Goal: Task Accomplishment & Management: Manage account settings

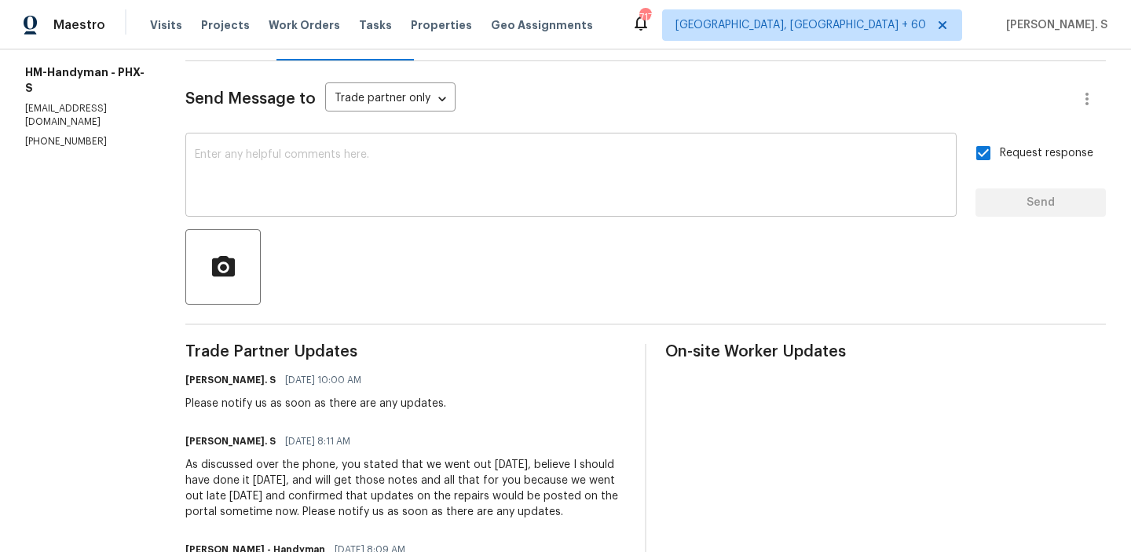
scroll to position [268, 0]
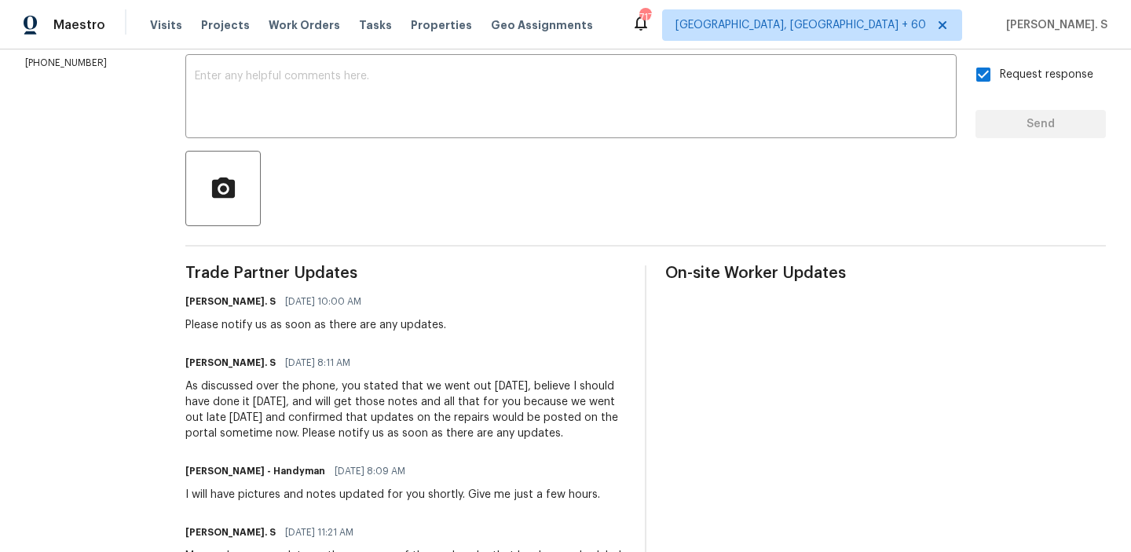
click at [391, 491] on div "I will have pictures and notes updated for you shortly. Give me just a few hour…" at bounding box center [392, 495] width 415 height 16
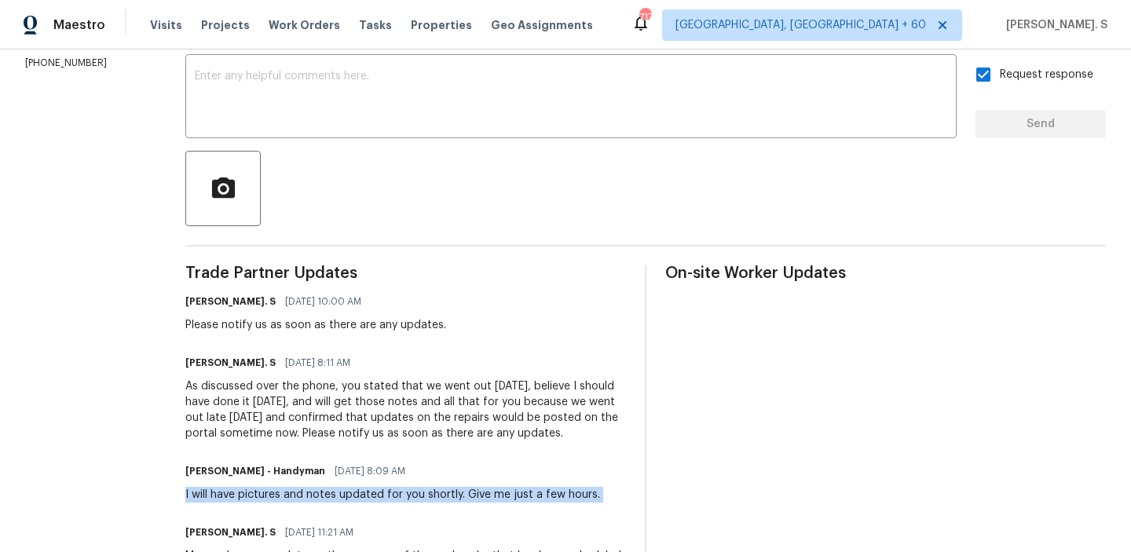
copy div "I will have pictures and notes updated for you shortly. Give me just a few hour…"
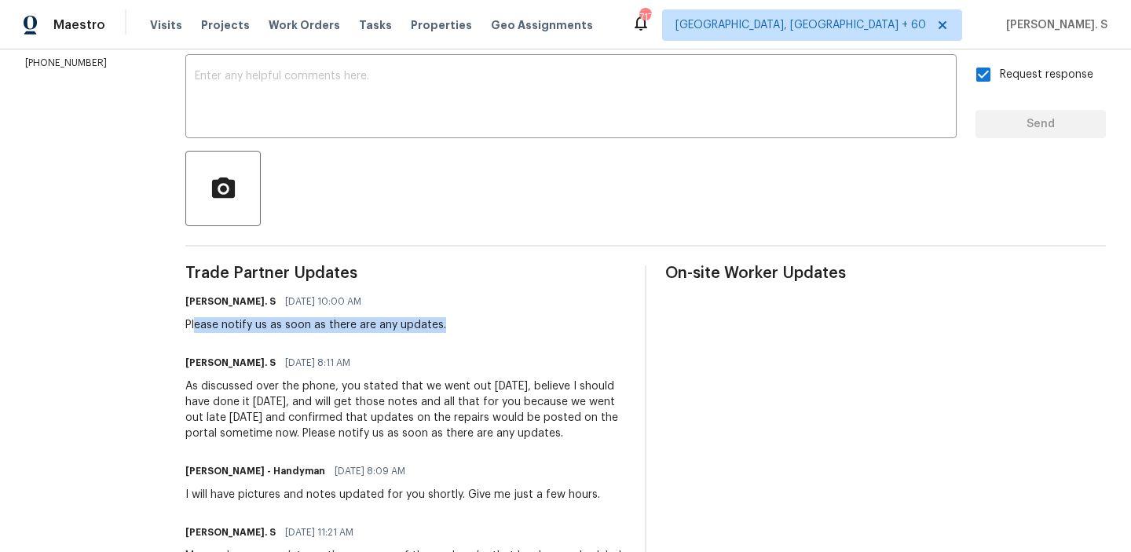
drag, startPoint x: 210, startPoint y: 325, endPoint x: 511, endPoint y: 325, distance: 300.9
click at [511, 325] on div "Glory Joyce. S 08/19/2025 10:00 AM Please notify us as soon as there are any up…" at bounding box center [405, 312] width 441 height 42
copy div "ease notify us as soon as there are any updates."
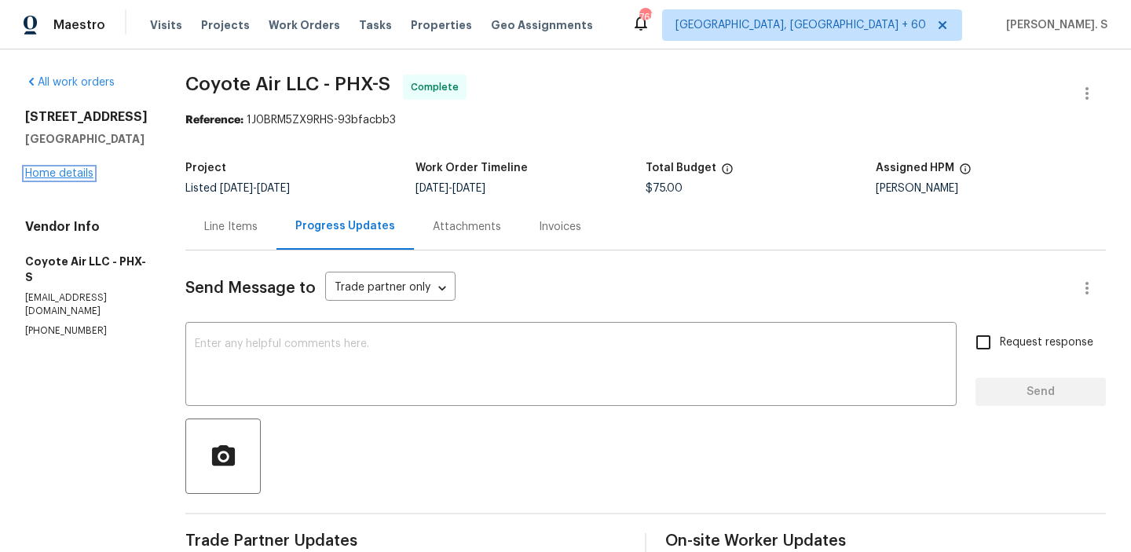
click at [42, 174] on link "Home details" at bounding box center [59, 173] width 68 height 11
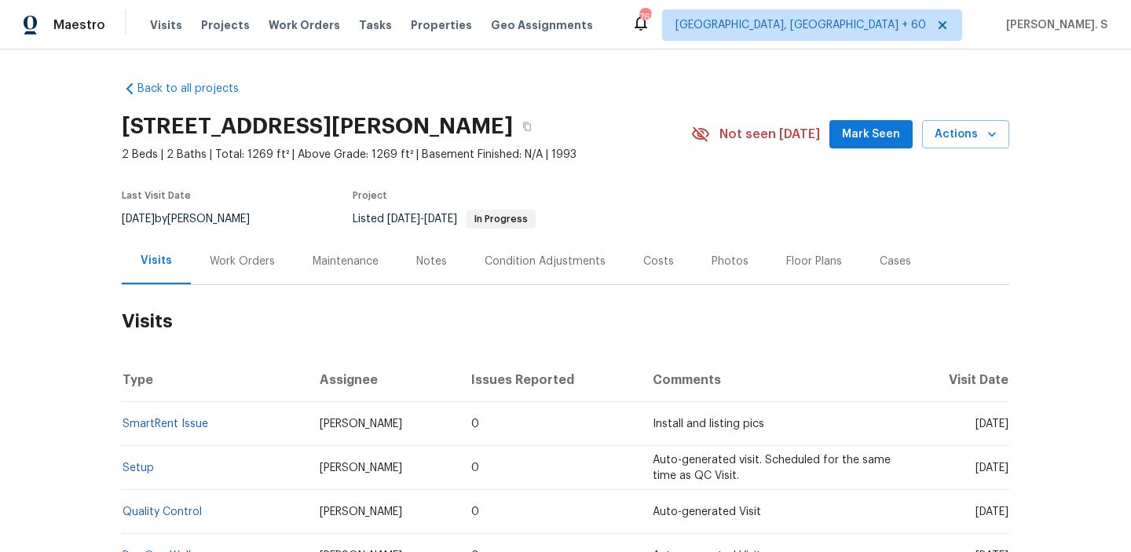
click at [270, 258] on div "Work Orders" at bounding box center [242, 262] width 65 height 16
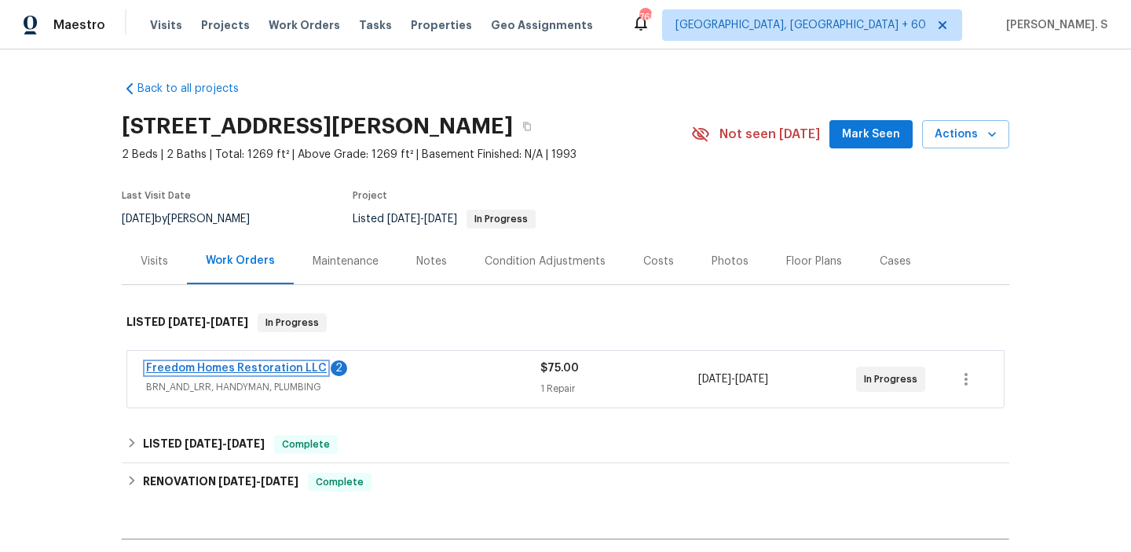
click at [234, 368] on link "Freedom Homes Restoration LLC" at bounding box center [236, 368] width 181 height 11
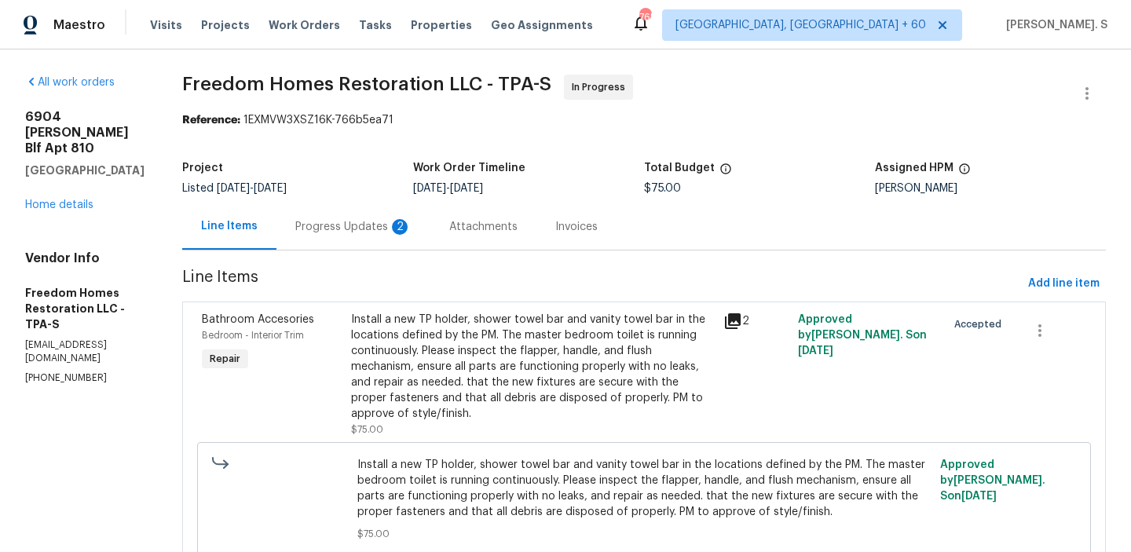
click at [363, 218] on div "Progress Updates 2" at bounding box center [354, 227] width 154 height 46
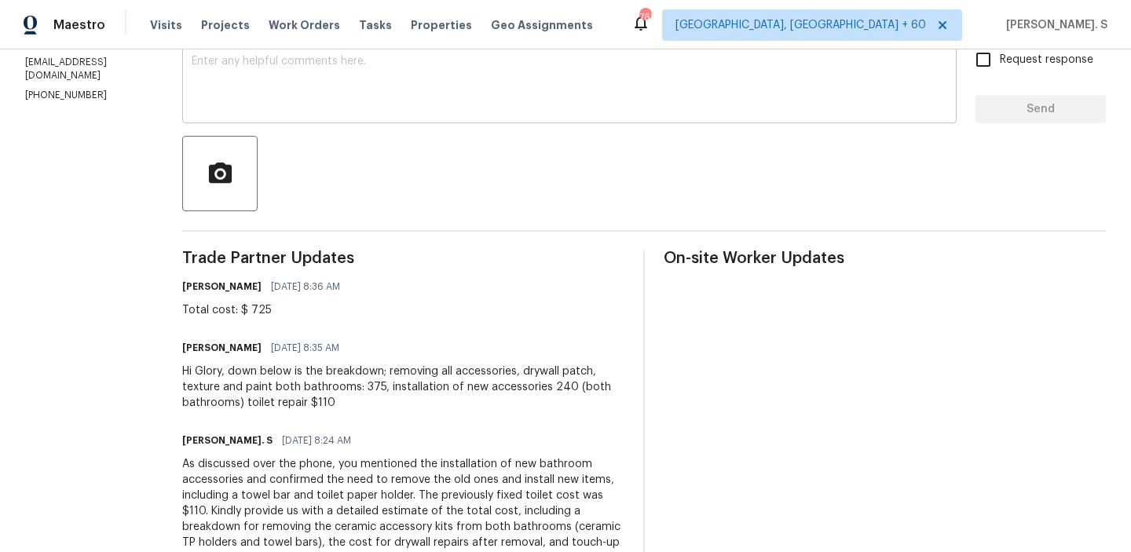
scroll to position [288, 0]
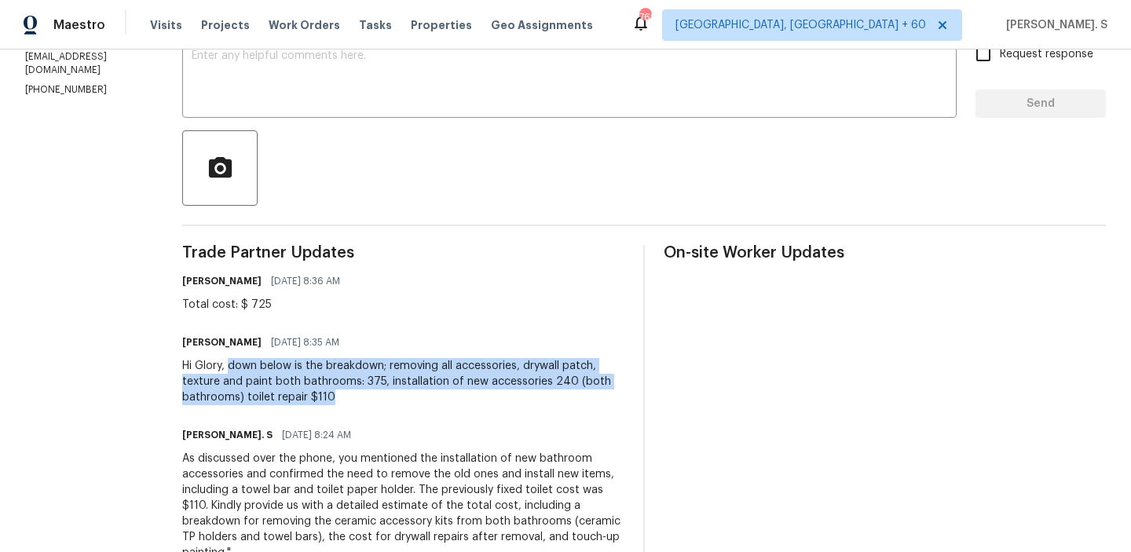
drag, startPoint x: 235, startPoint y: 369, endPoint x: 348, endPoint y: 404, distance: 118.3
click at [348, 404] on div "Hi Glory, down below is the breakdown; removing all accessories, drywall patch,…" at bounding box center [403, 381] width 442 height 47
copy div "down below is the breakdown; removing all accessories, drywall patch, texture a…"
click at [328, 308] on div "Total cost: $ 725" at bounding box center [265, 305] width 167 height 16
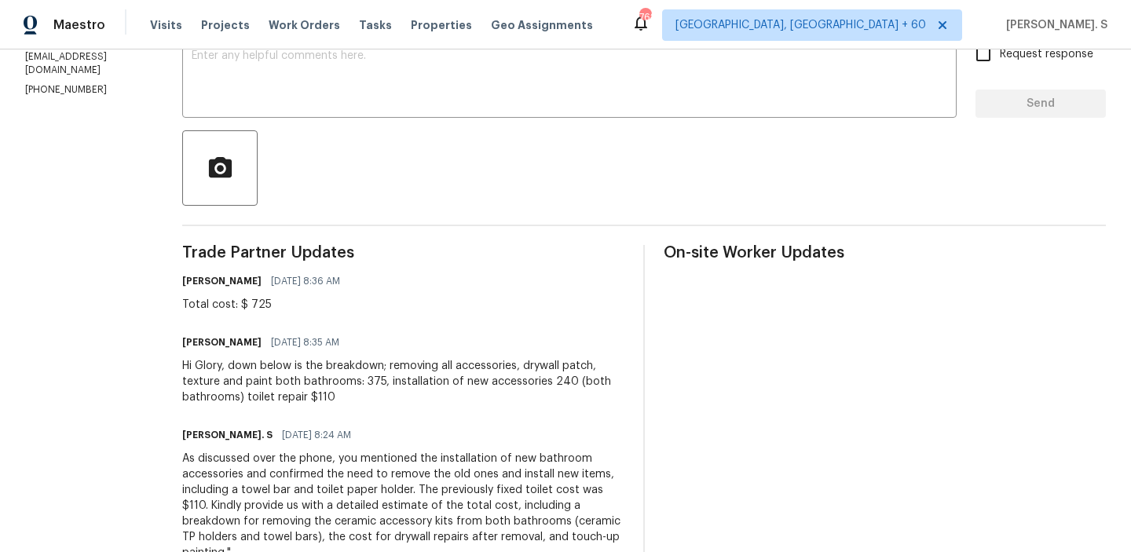
click at [328, 308] on div "Total cost: $ 725" at bounding box center [265, 305] width 167 height 16
copy div "Total cost: $ 725"
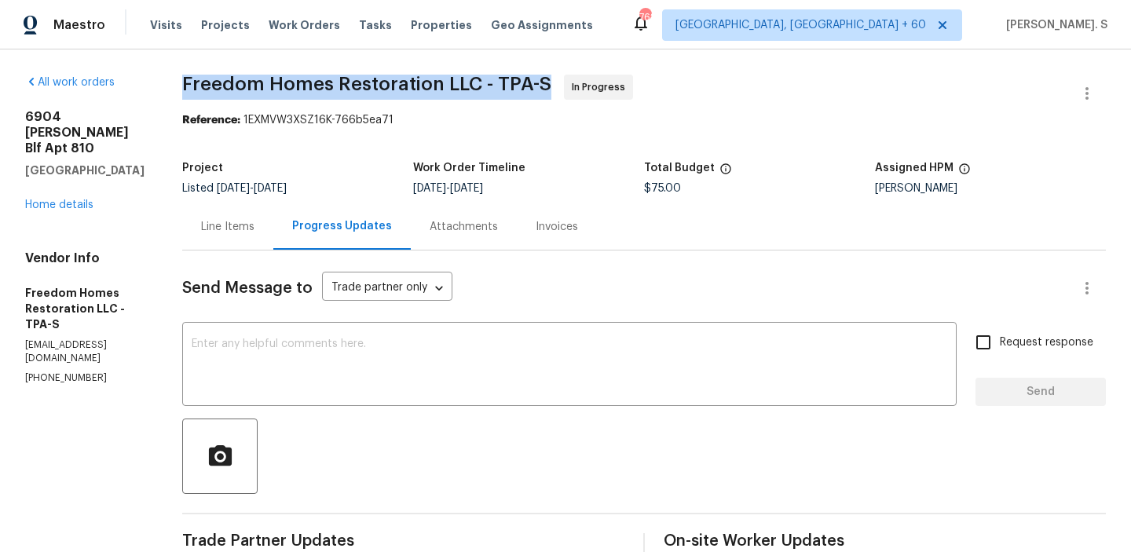
copy span "Freedom Homes Restoration LLC - TPA-S"
click at [255, 222] on div "Line Items" at bounding box center [227, 227] width 53 height 16
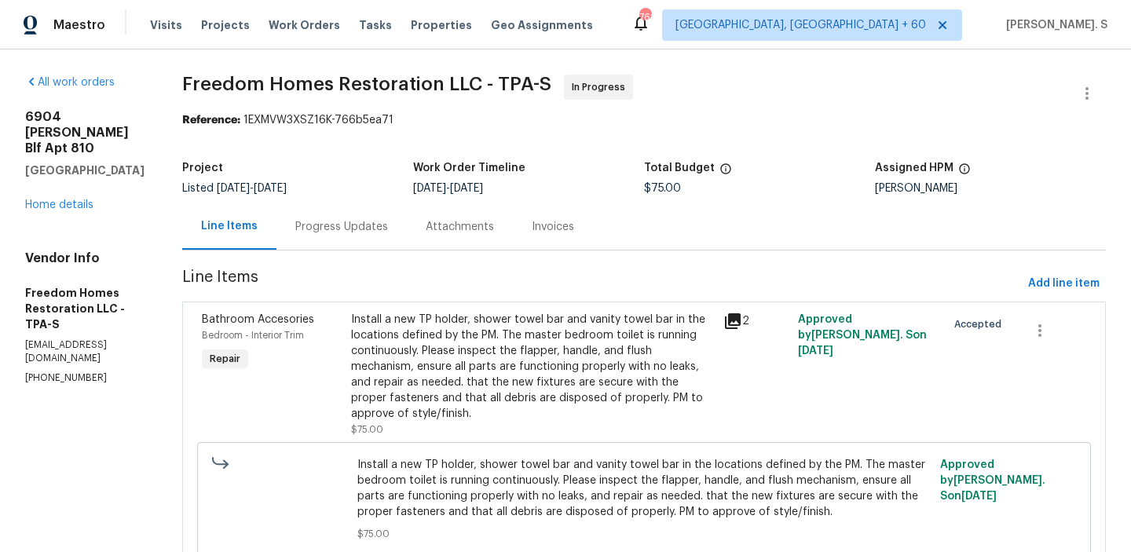
click at [550, 497] on span "Install a new TP holder, shower towel bar and vanity towel bar in the locations…" at bounding box center [644, 488] width 573 height 63
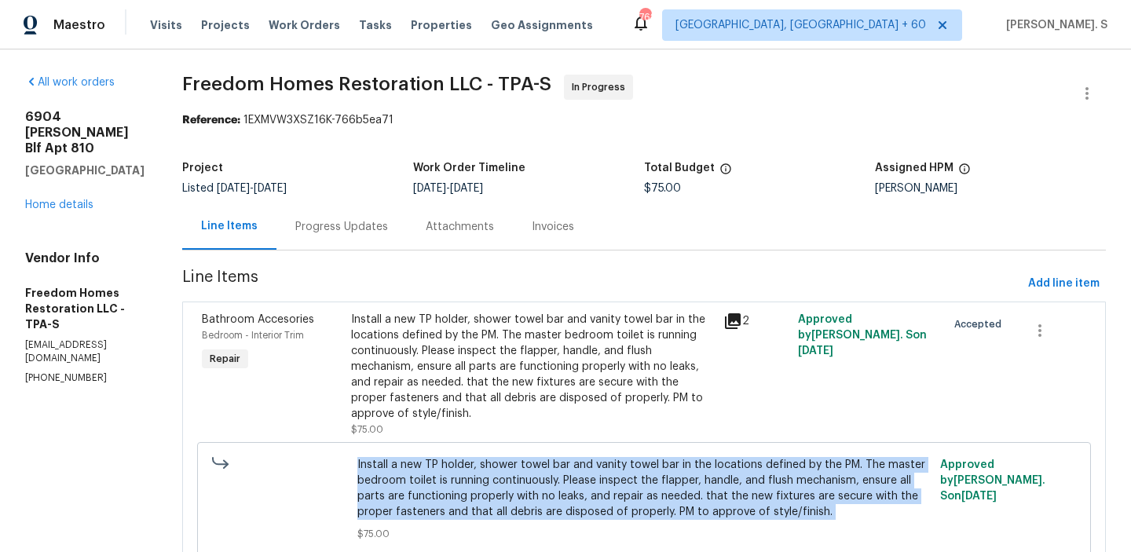
copy span "Install a new TP holder, shower towel bar and vanity towel bar in the locations…"
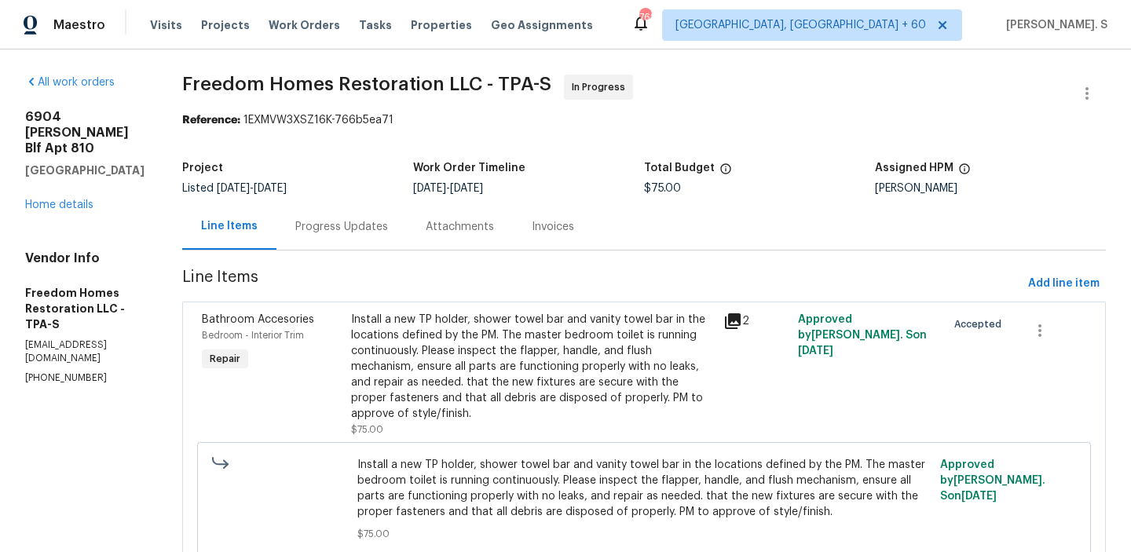
click at [326, 215] on div "Progress Updates" at bounding box center [342, 227] width 130 height 46
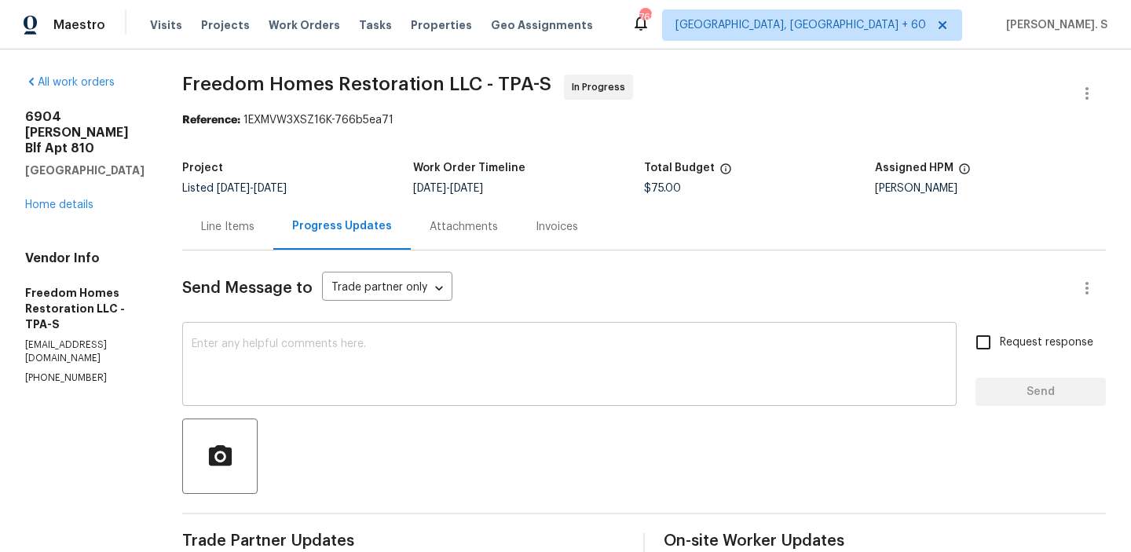
click at [350, 343] on textarea at bounding box center [570, 366] width 756 height 55
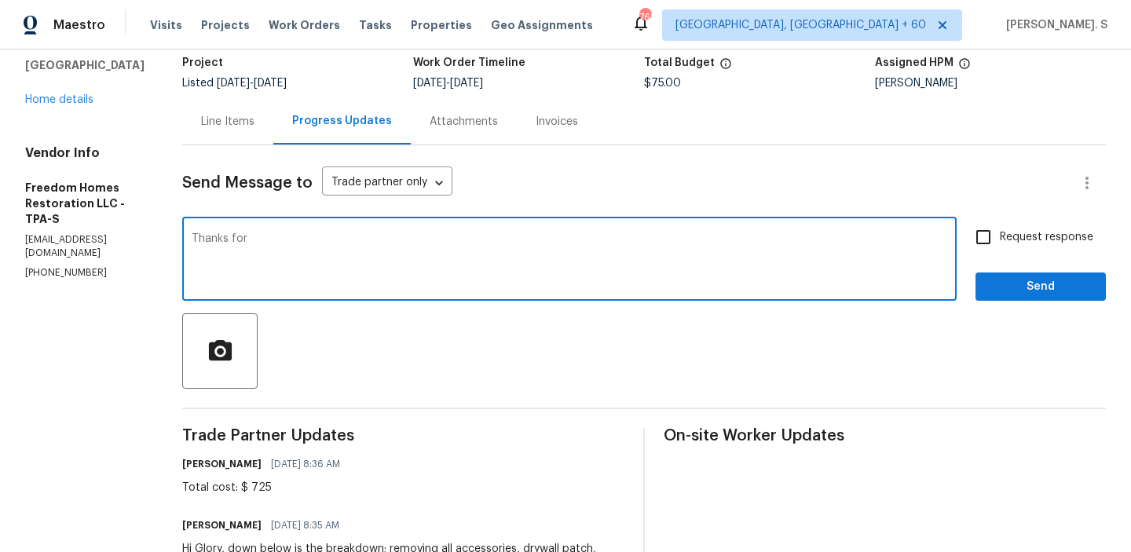
scroll to position [107, 0]
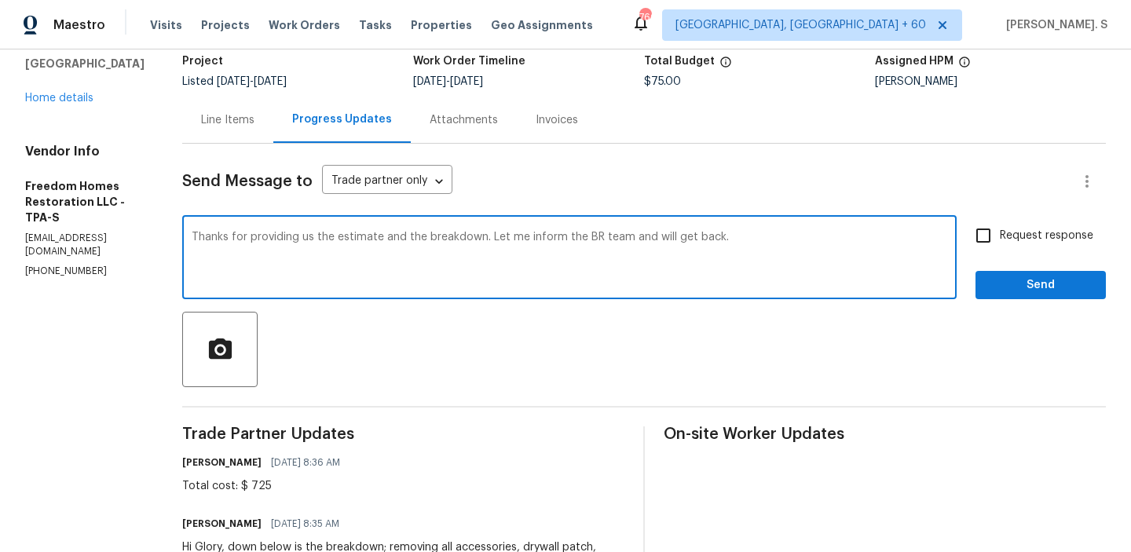
type textarea "Thanks for providing us the estimate and the breakdown. Let me inform the BR te…"
click at [1035, 230] on span "Request response" at bounding box center [1047, 236] width 94 height 17
click at [1000, 230] on input "Request response" at bounding box center [983, 235] width 33 height 33
checkbox input "true"
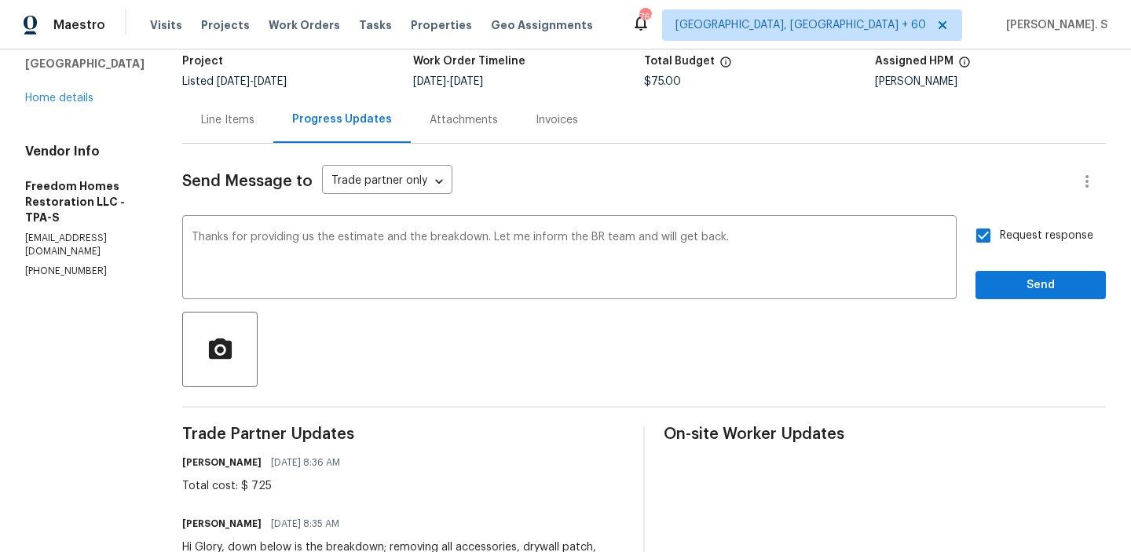
click at [275, 476] on div "Nelson Garcia 08/19/2025 8:36 AM Total cost: $ 725" at bounding box center [265, 473] width 167 height 42
copy div "Total cost: $ 725"
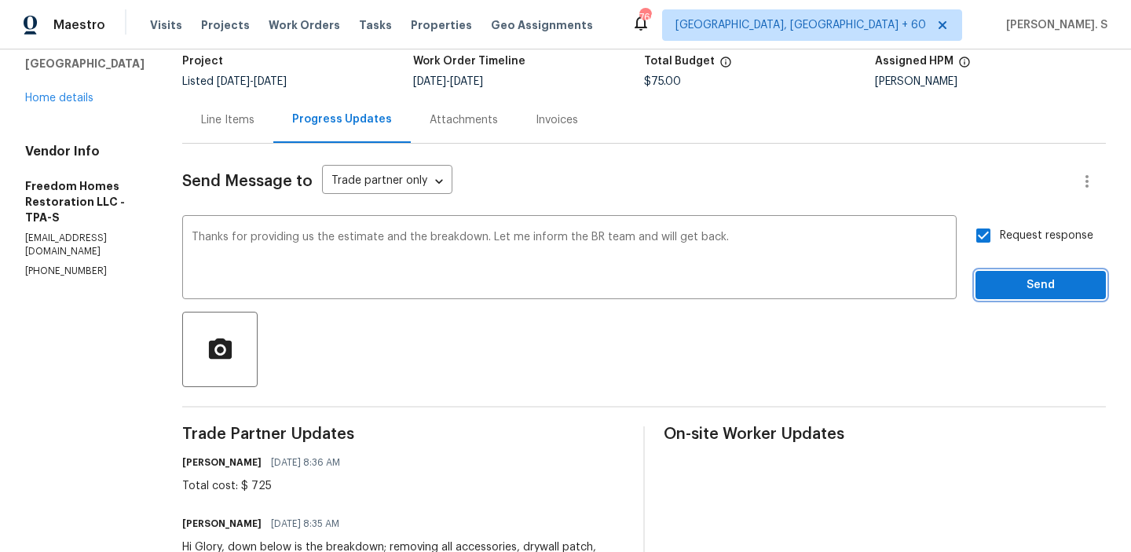
click at [1021, 295] on span "Send" at bounding box center [1040, 286] width 105 height 20
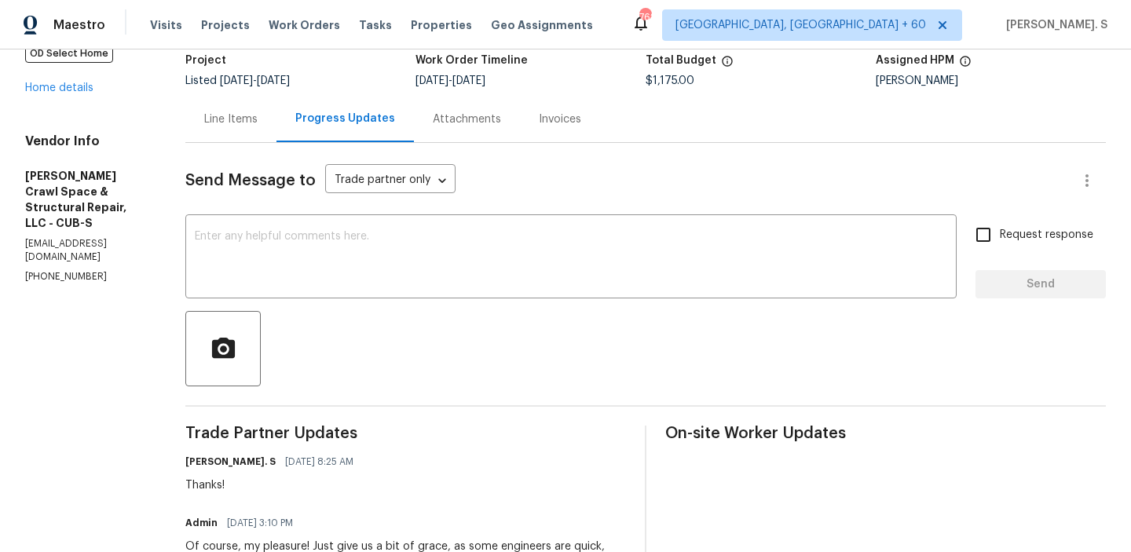
scroll to position [117, 0]
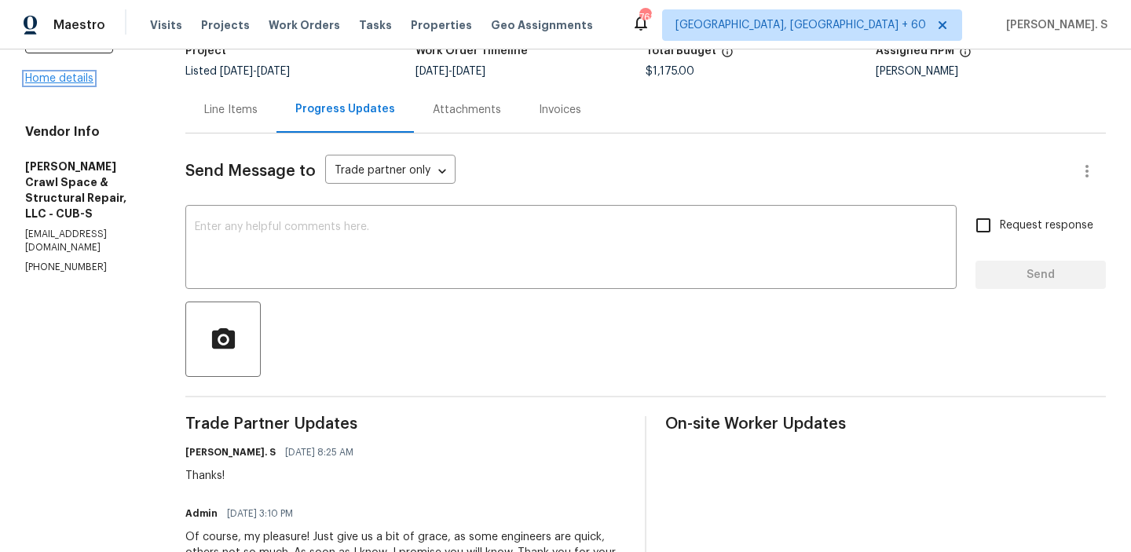
click at [49, 82] on link "Home details" at bounding box center [59, 78] width 68 height 11
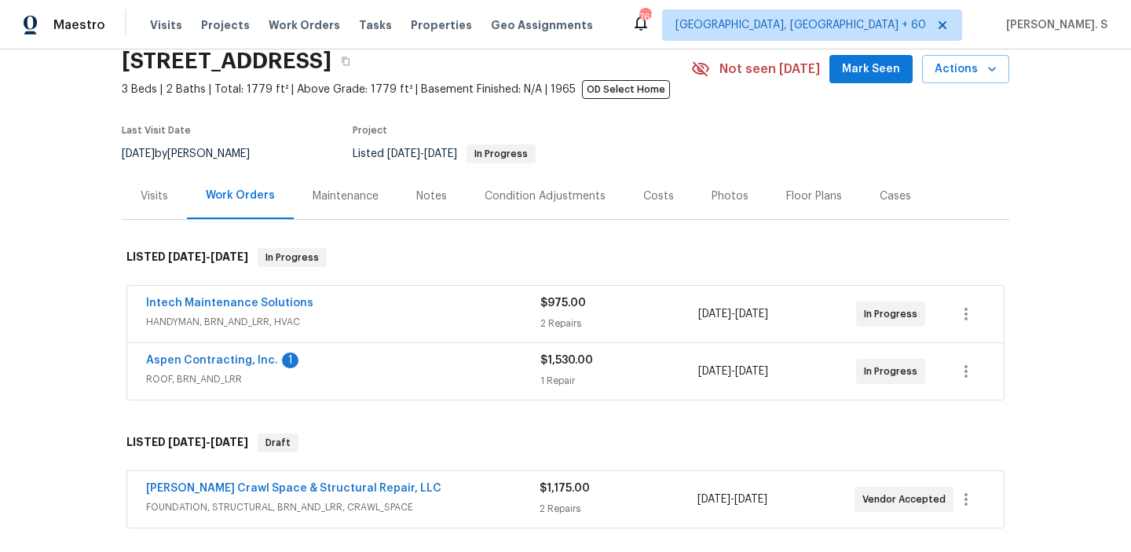
scroll to position [108, 0]
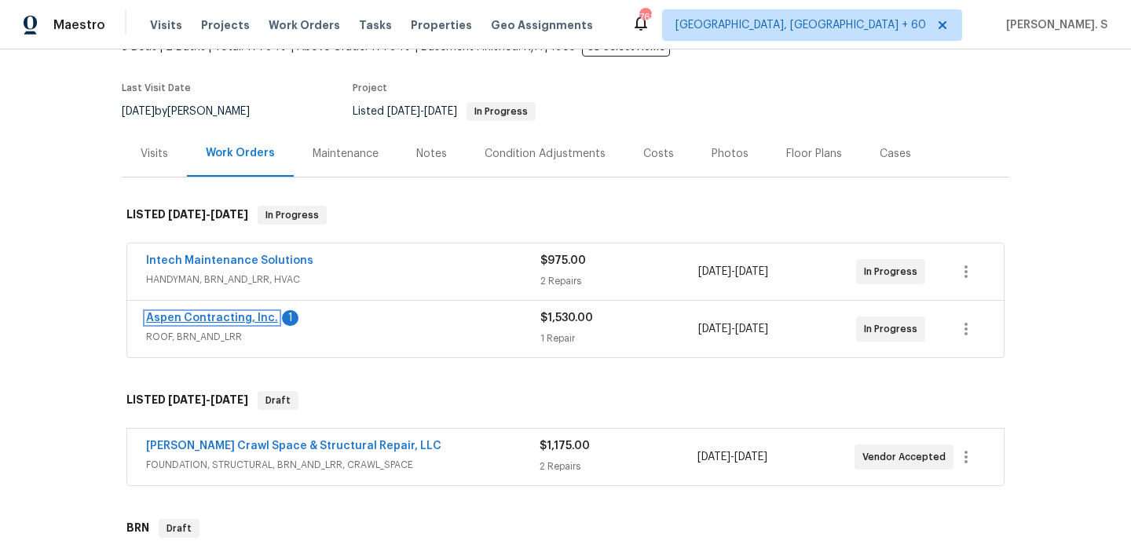
click at [222, 317] on link "Aspen Contracting, Inc." at bounding box center [212, 318] width 132 height 11
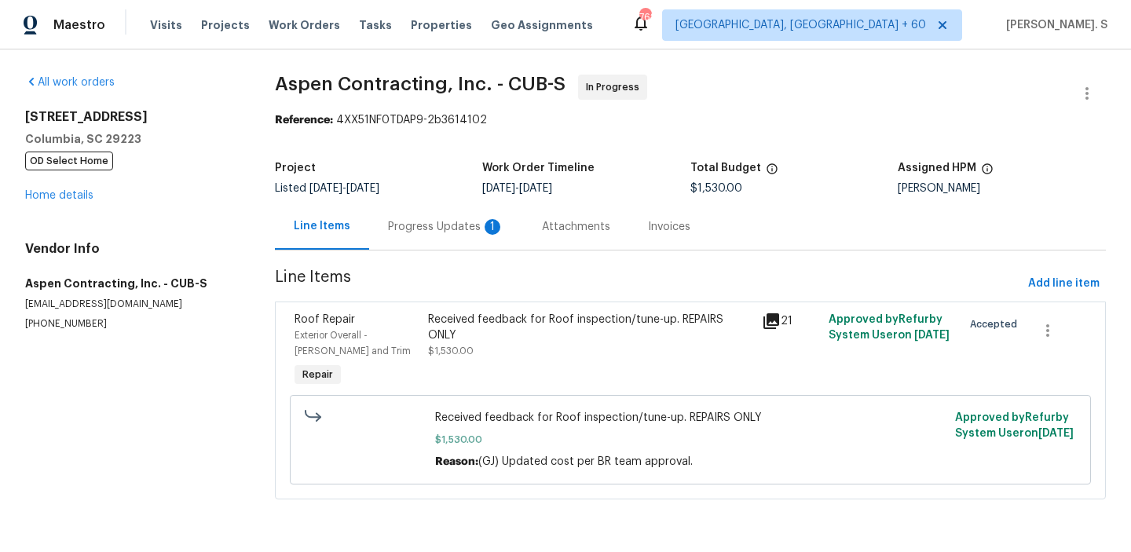
click at [453, 232] on div "Progress Updates 1" at bounding box center [446, 227] width 116 height 16
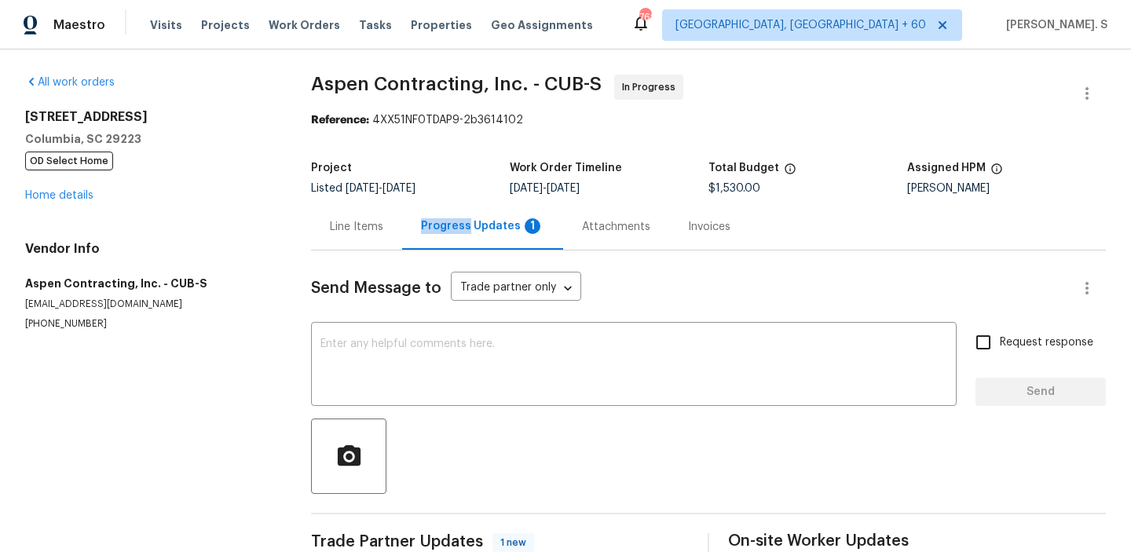
click at [453, 232] on div "Progress Updates 1" at bounding box center [482, 226] width 123 height 16
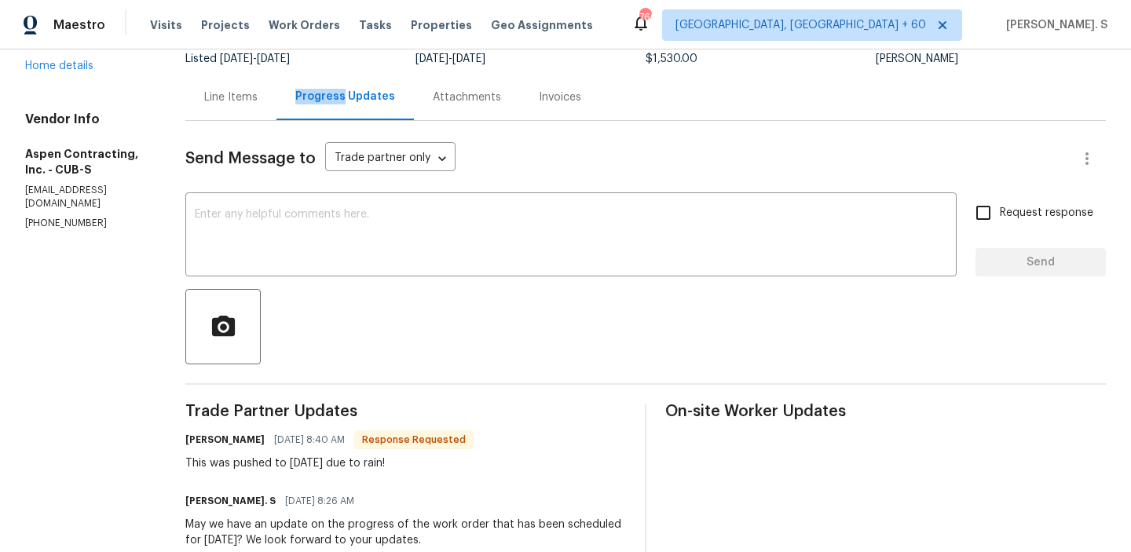
scroll to position [94, 0]
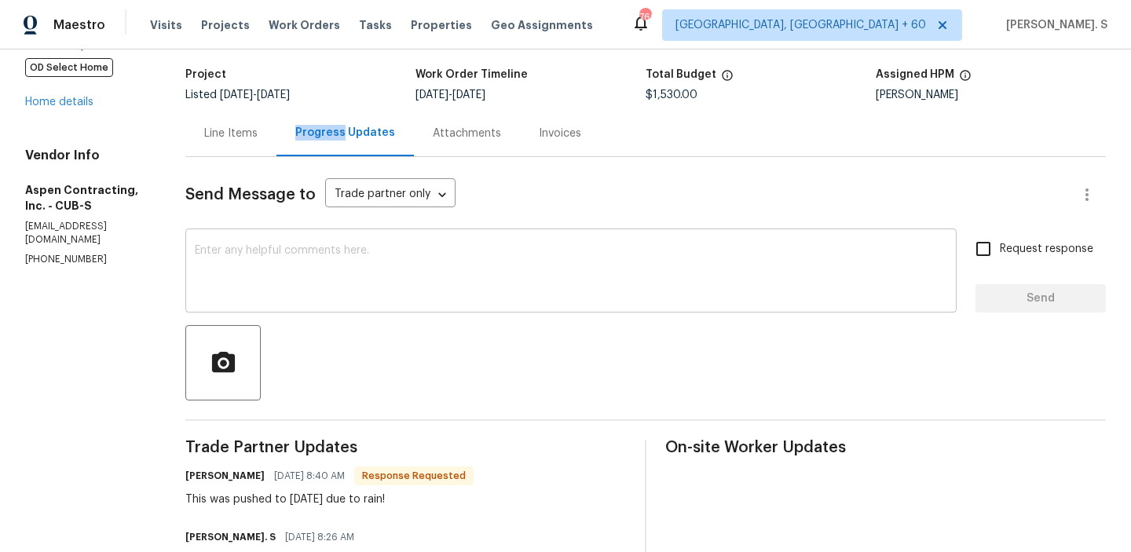
click at [261, 272] on textarea at bounding box center [571, 272] width 753 height 55
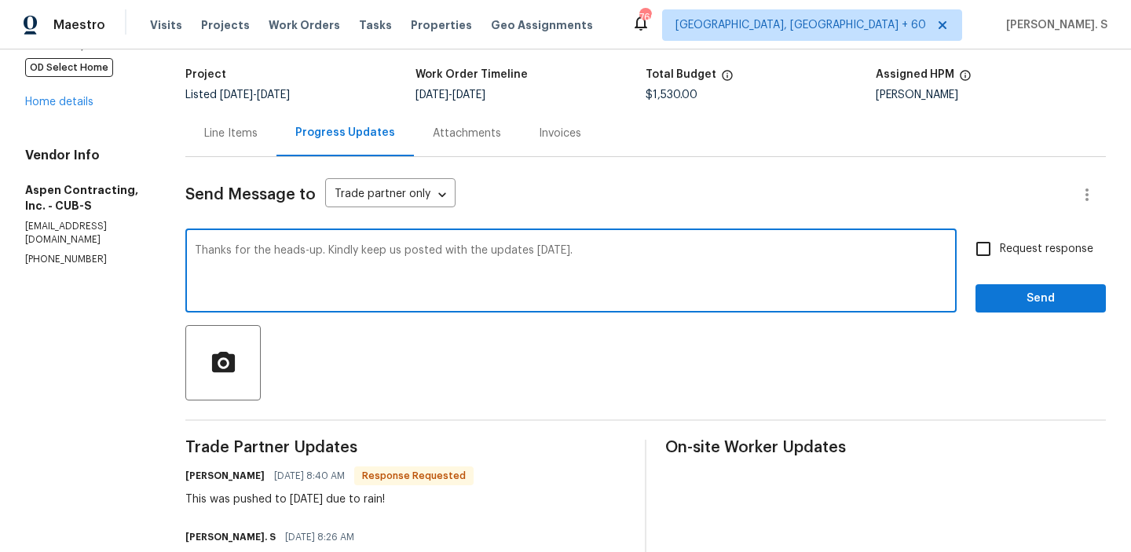
type textarea "Thanks for the heads-up. Kindly keep us posted with the updates tomorrow."
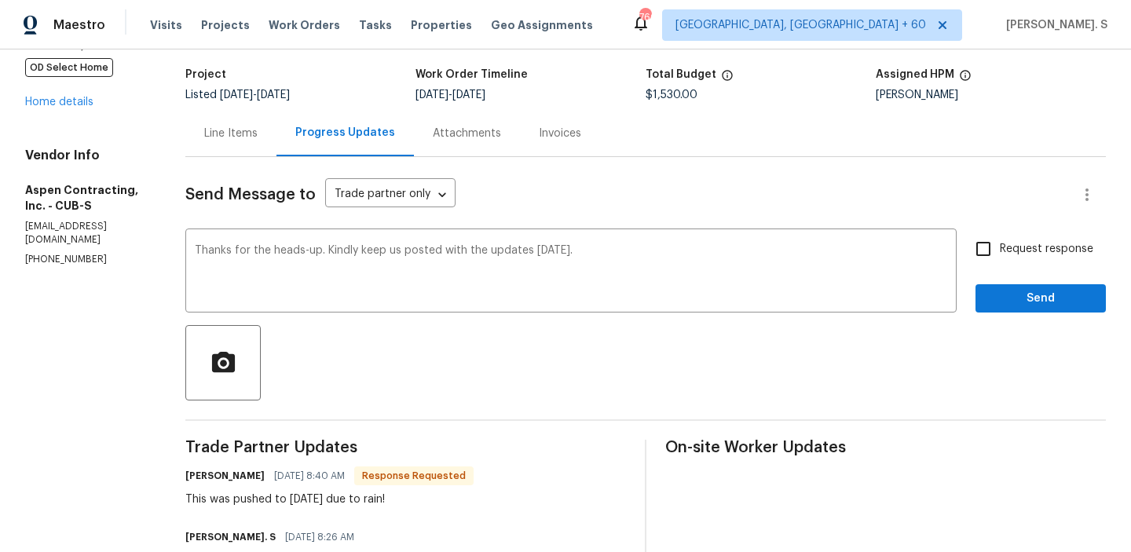
copy div "This was pushed to tomorrow due to rain!"
click at [1012, 240] on label "Request response" at bounding box center [1030, 249] width 127 height 33
click at [1000, 240] on input "Request response" at bounding box center [983, 249] width 33 height 33
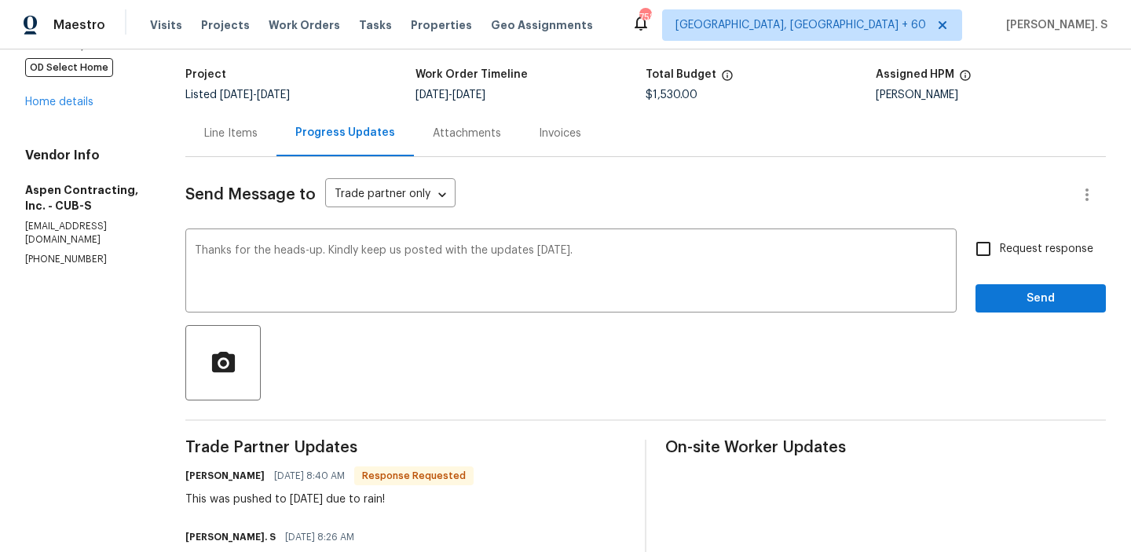
checkbox input "true"
click at [1010, 303] on span "Send" at bounding box center [1040, 299] width 105 height 20
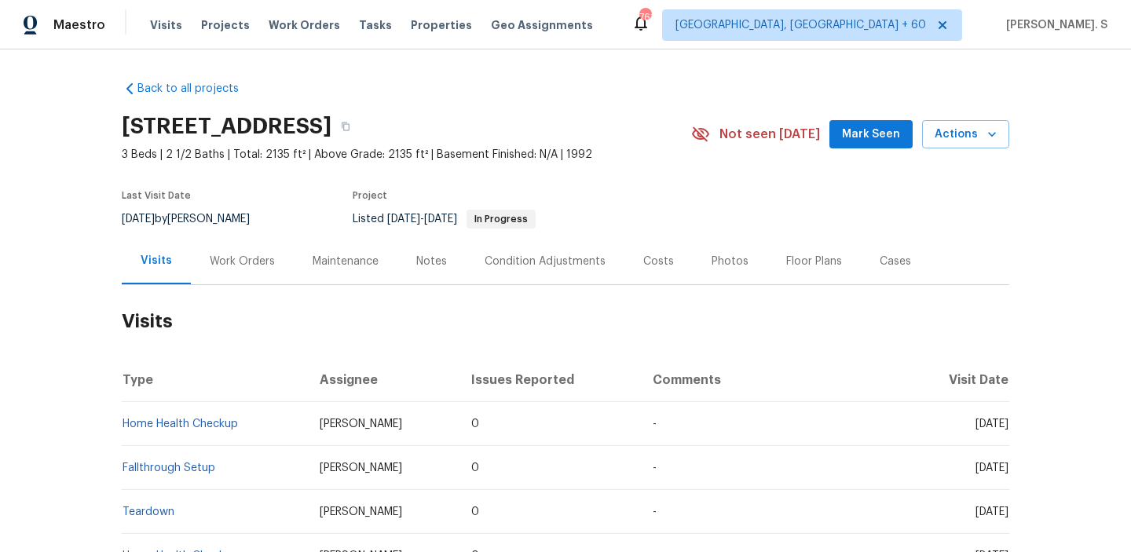
click at [218, 268] on div "Work Orders" at bounding box center [242, 262] width 65 height 16
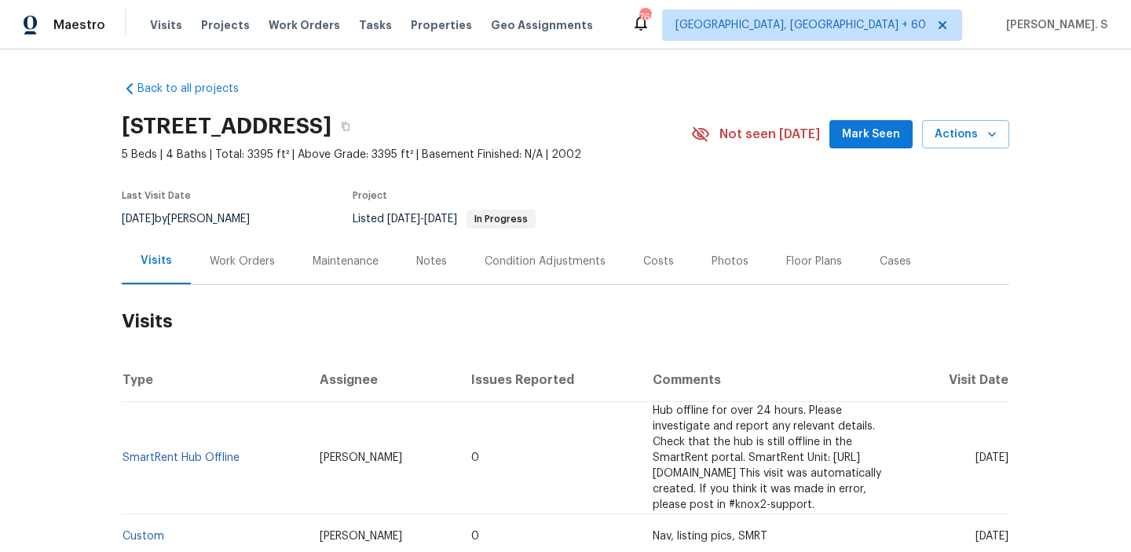
click at [237, 262] on div "Work Orders" at bounding box center [242, 262] width 65 height 16
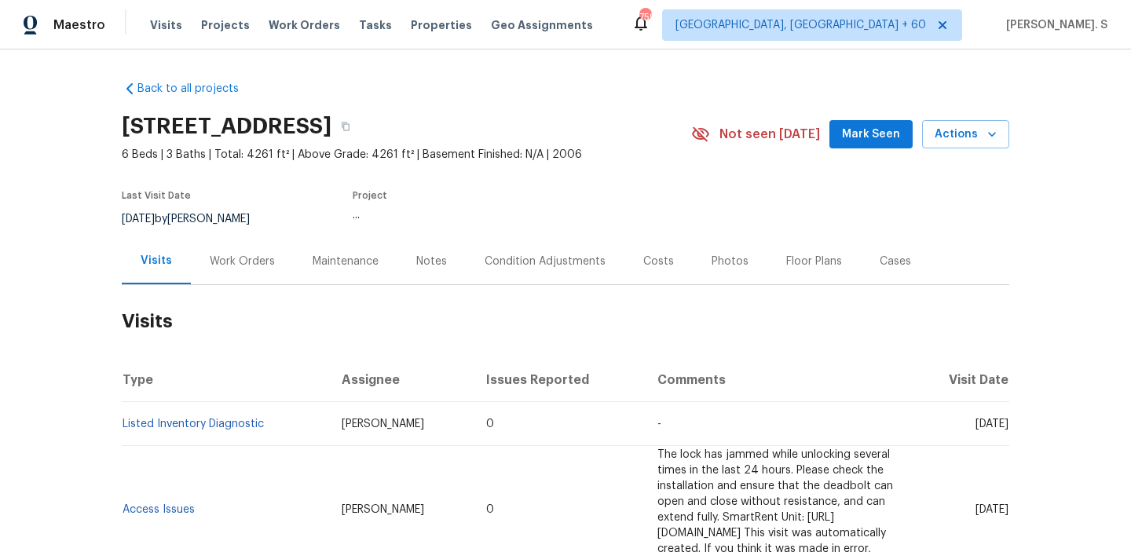
click at [205, 266] on div "Work Orders" at bounding box center [242, 261] width 103 height 46
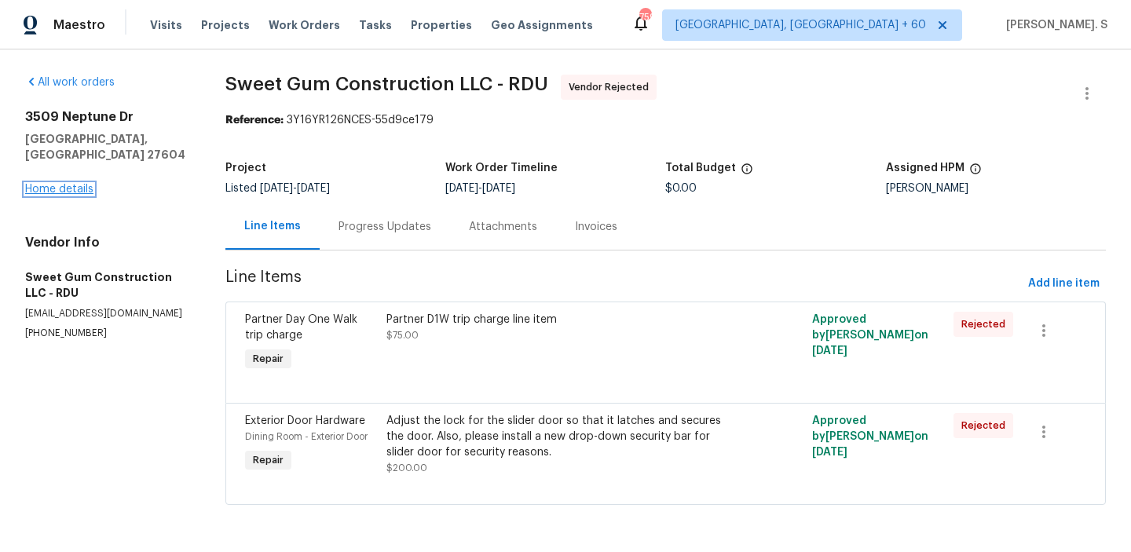
click at [54, 184] on link "Home details" at bounding box center [59, 189] width 68 height 11
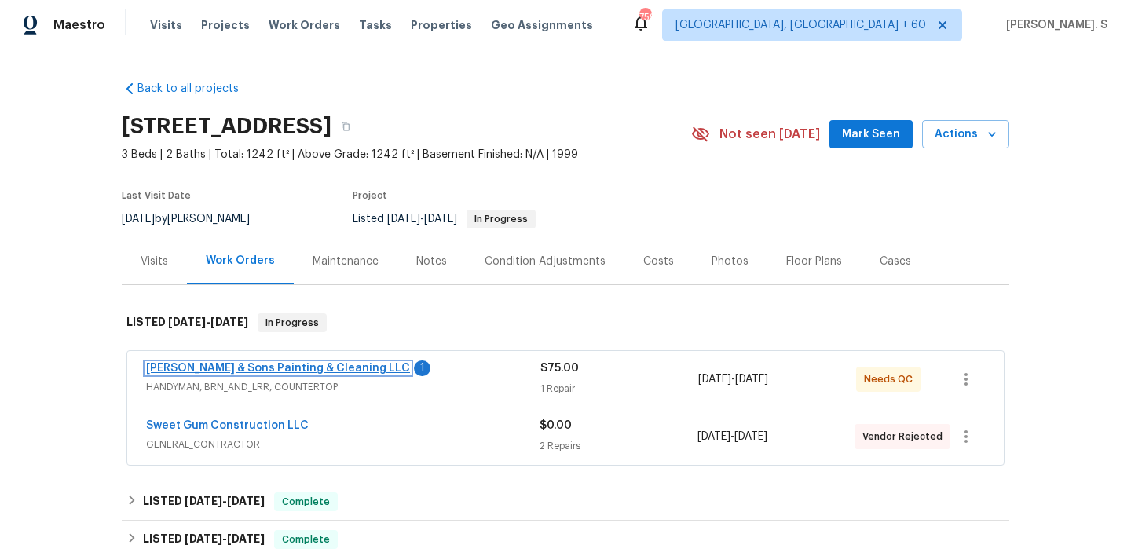
click at [217, 369] on link "Hodge & Sons Painting & Cleaning LLC" at bounding box center [278, 368] width 264 height 11
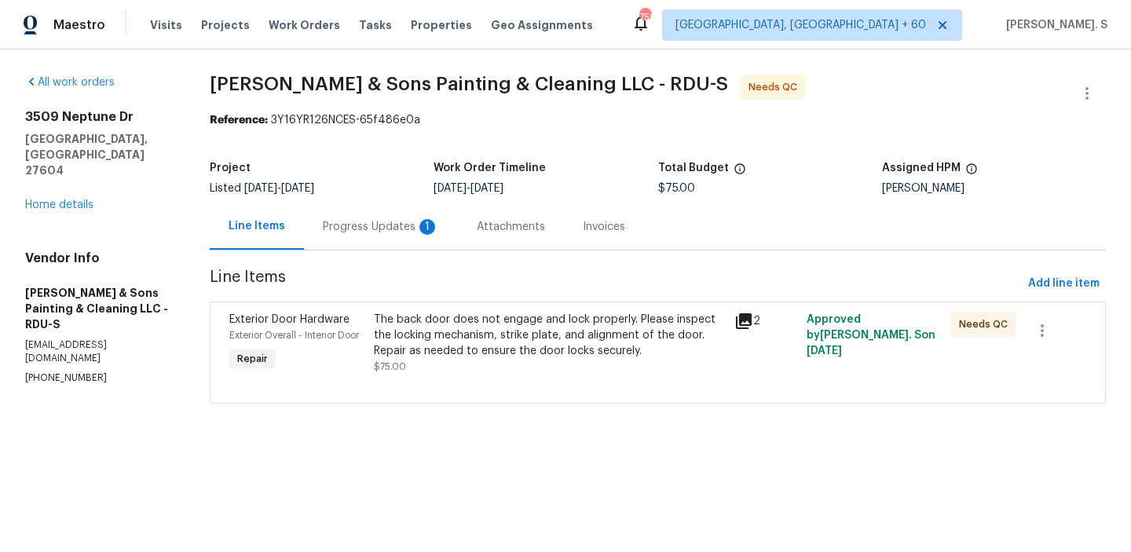
click at [363, 242] on div "Progress Updates 1" at bounding box center [381, 227] width 154 height 46
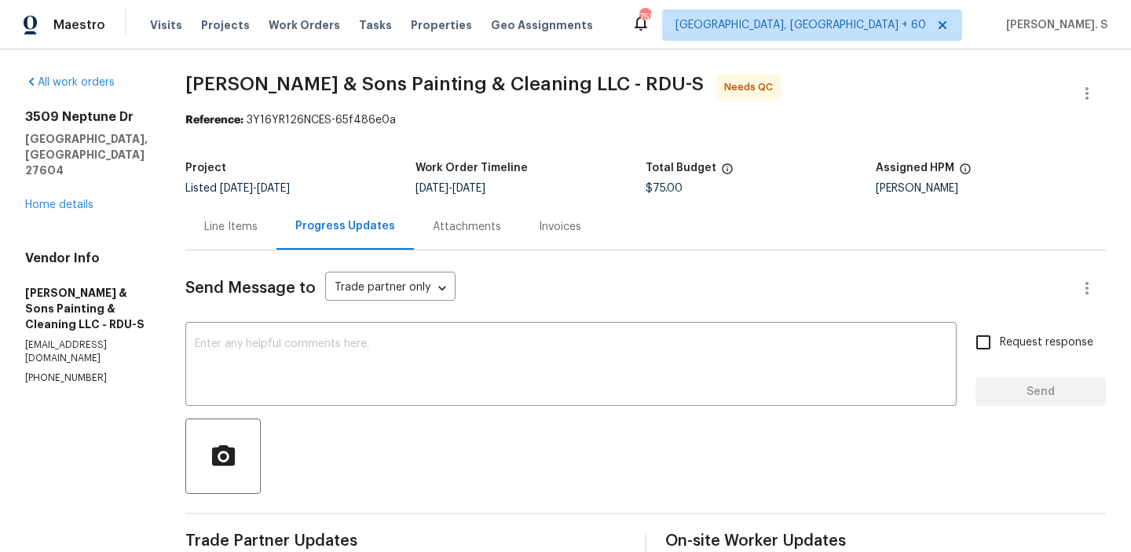
click at [212, 237] on div "Line Items" at bounding box center [230, 227] width 91 height 46
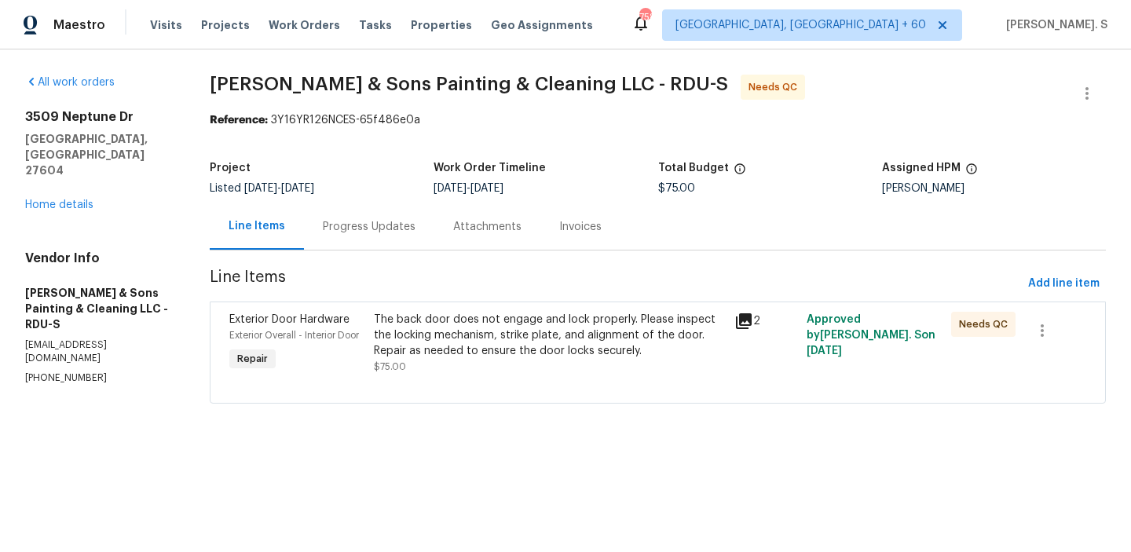
click at [555, 354] on div "The back door does not engage and lock properly. Please inspect the locking mec…" at bounding box center [550, 335] width 352 height 47
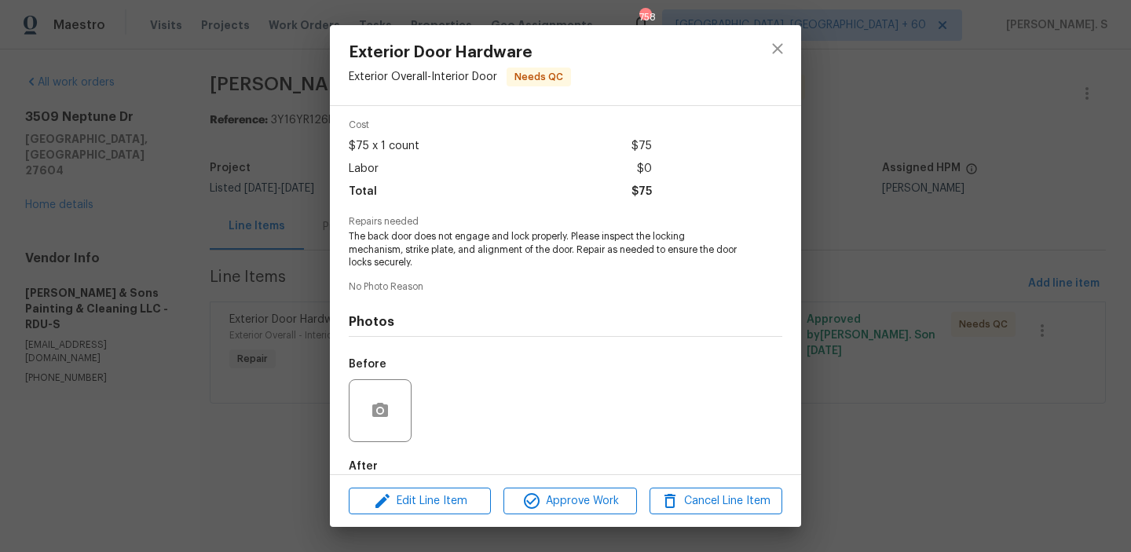
scroll to position [145, 0]
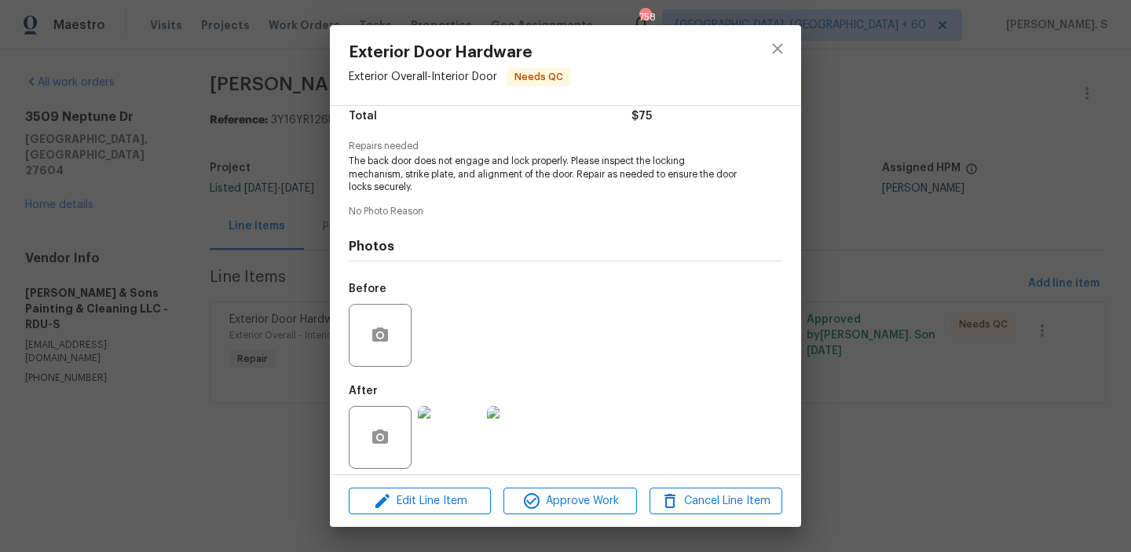
click at [439, 443] on img at bounding box center [449, 437] width 63 height 63
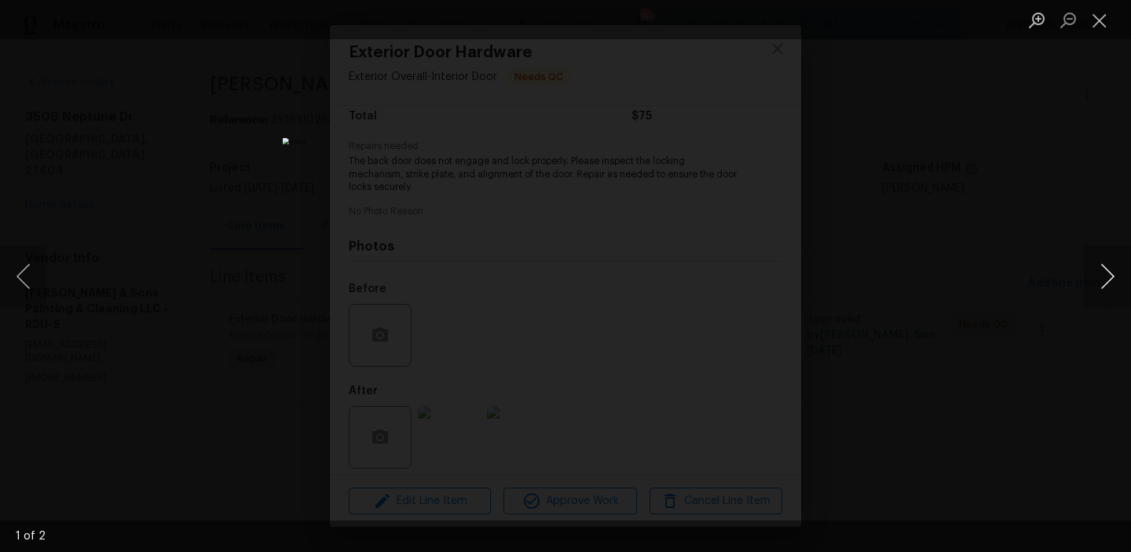
click at [1096, 259] on button "Next image" at bounding box center [1107, 276] width 47 height 63
click at [1091, 20] on button "Close lightbox" at bounding box center [1099, 20] width 31 height 28
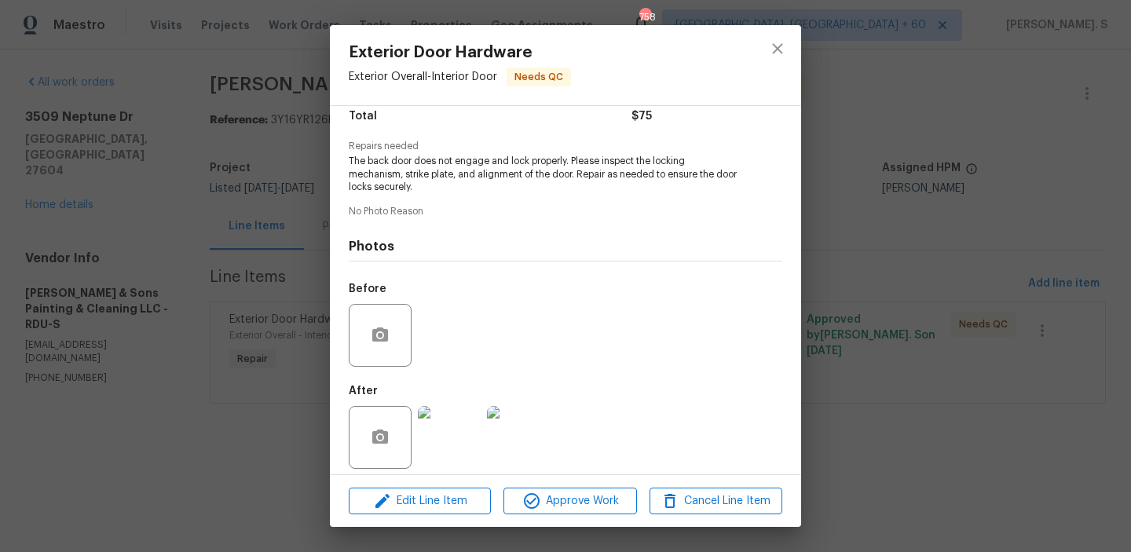
click at [449, 441] on img at bounding box center [449, 437] width 63 height 63
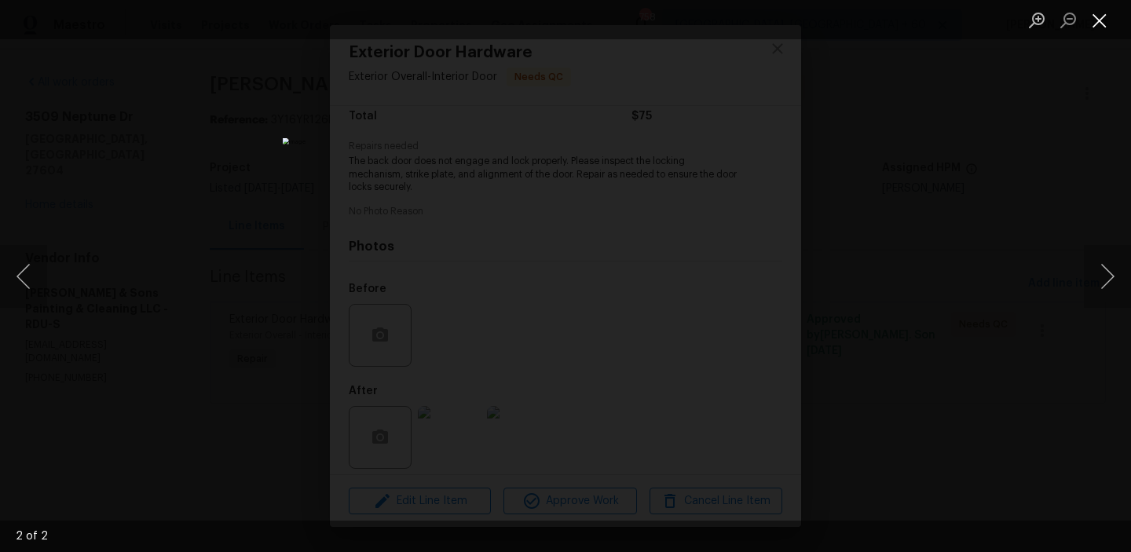
click at [1108, 13] on button "Close lightbox" at bounding box center [1099, 20] width 31 height 28
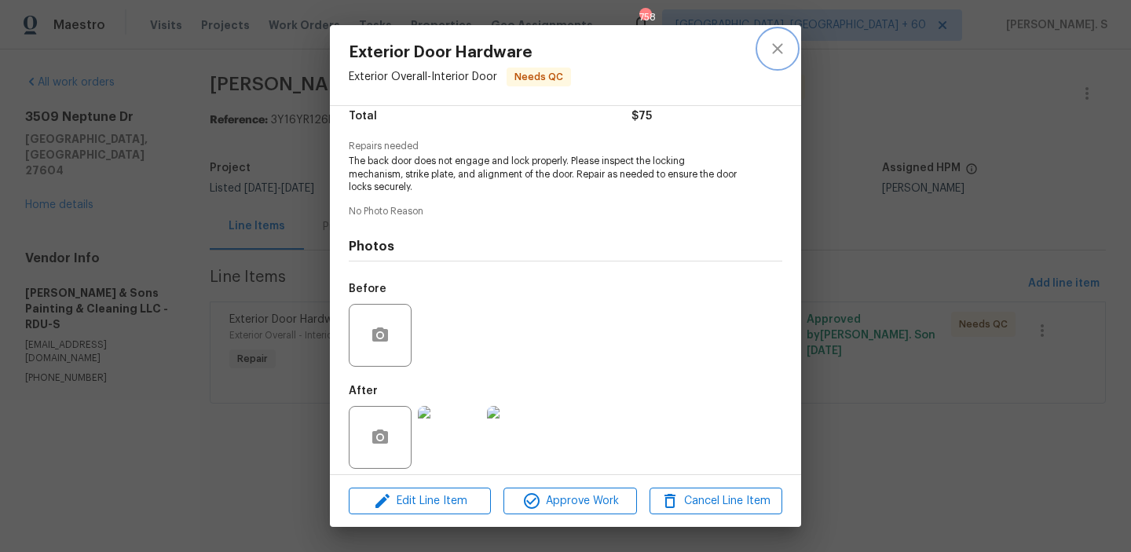
click at [779, 49] on icon "close" at bounding box center [777, 48] width 10 height 10
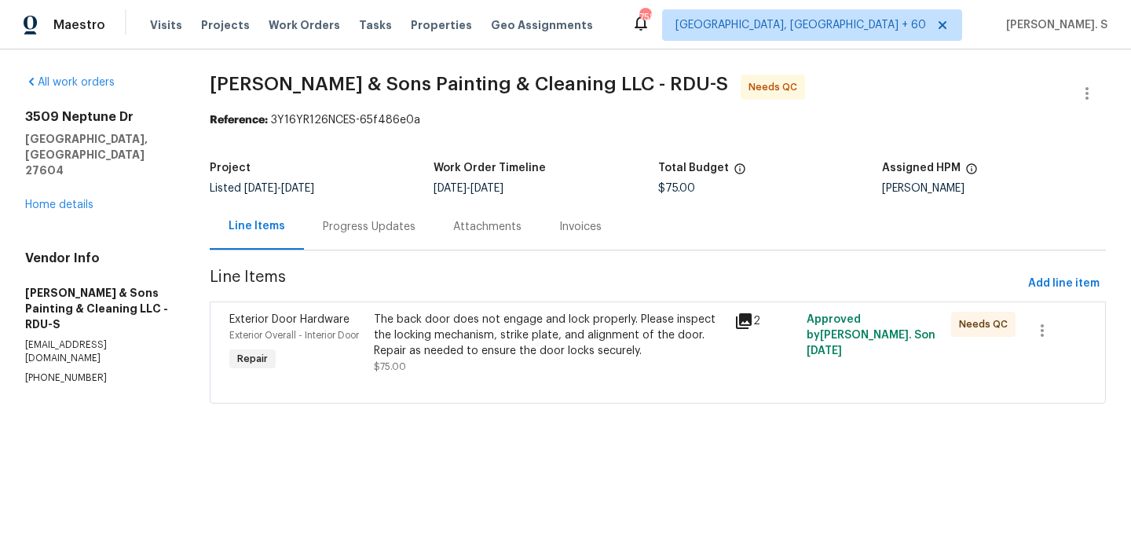
click at [587, 317] on div "The back door does not engage and lock properly. Please inspect the locking mec…" at bounding box center [550, 335] width 352 height 47
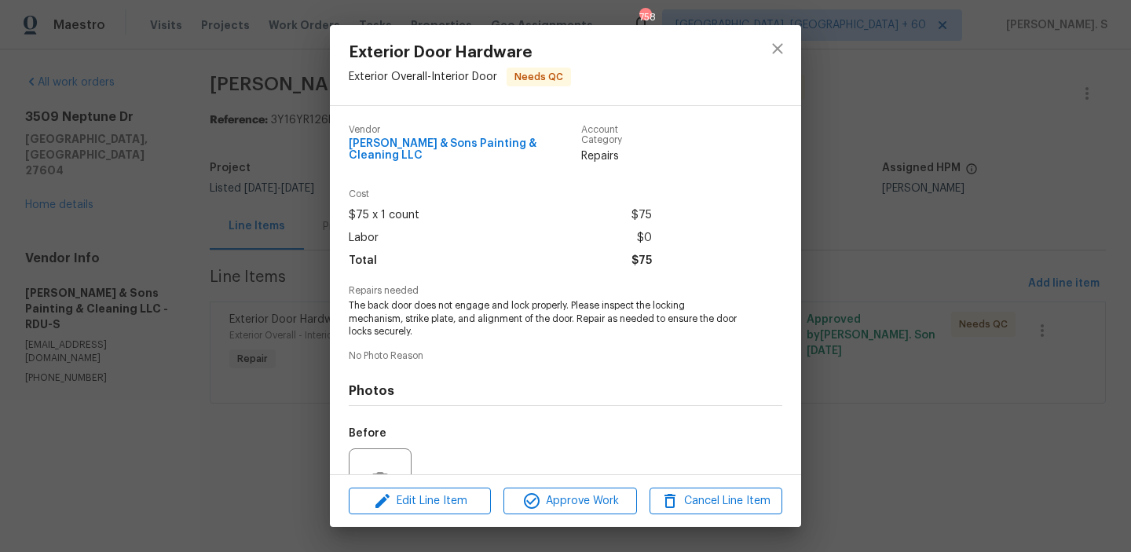
scroll to position [56, 0]
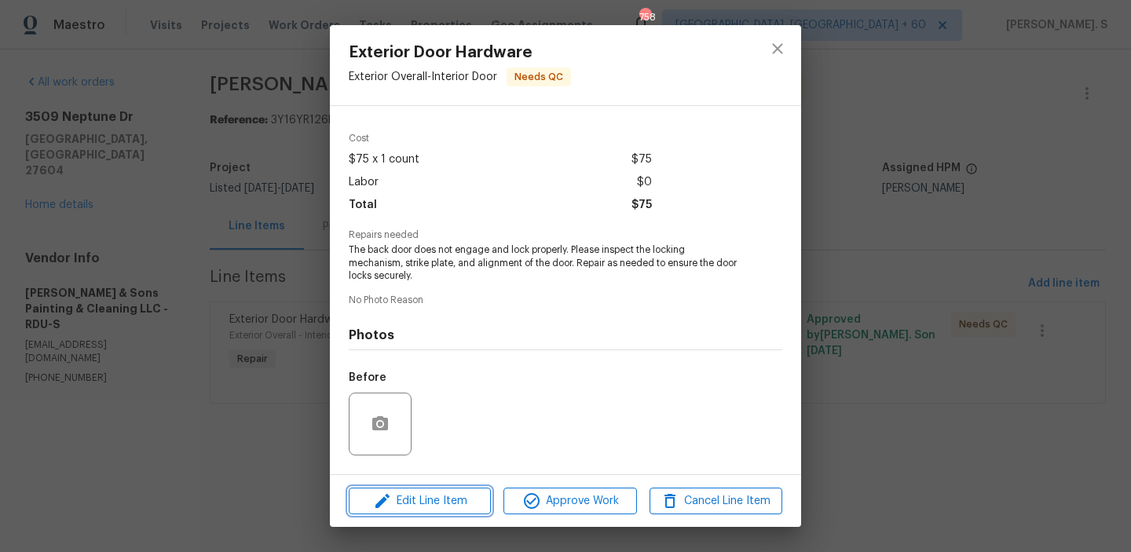
click at [416, 507] on span "Edit Line Item" at bounding box center [420, 502] width 133 height 20
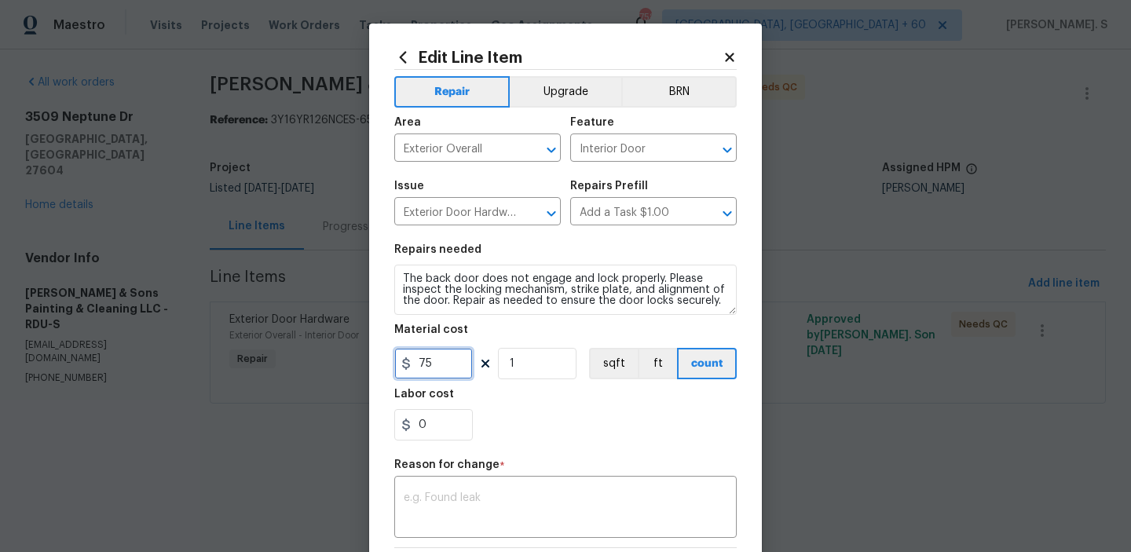
click at [439, 358] on input "75" at bounding box center [433, 363] width 79 height 31
type input "60"
click at [431, 512] on textarea at bounding box center [566, 509] width 324 height 33
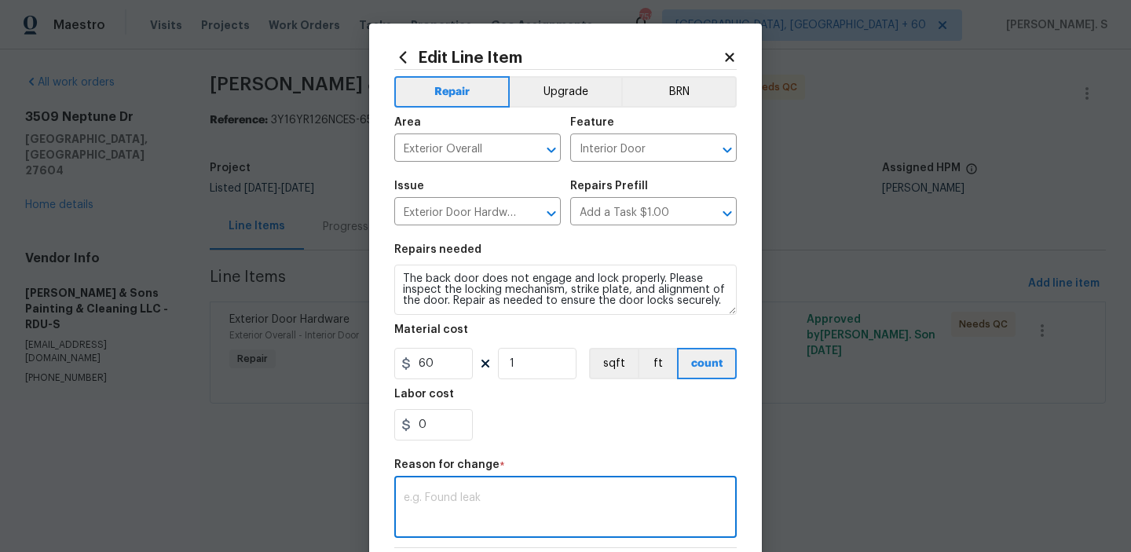
paste textarea "(GJ) Updated per vendor’s final cost."
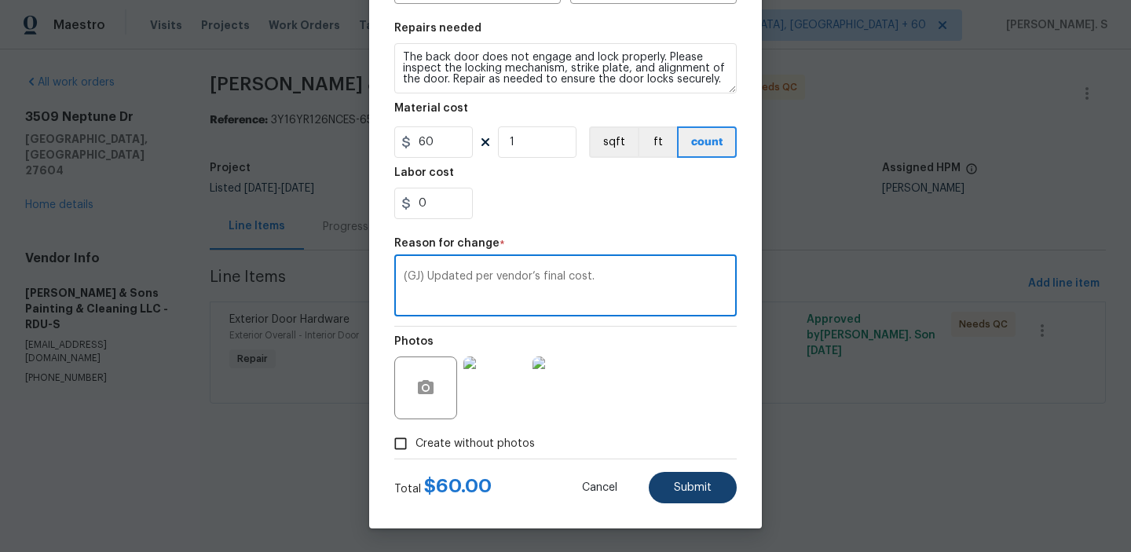
type textarea "(GJ) Updated per vendor’s final cost."
click at [688, 482] on span "Submit" at bounding box center [693, 488] width 38 height 12
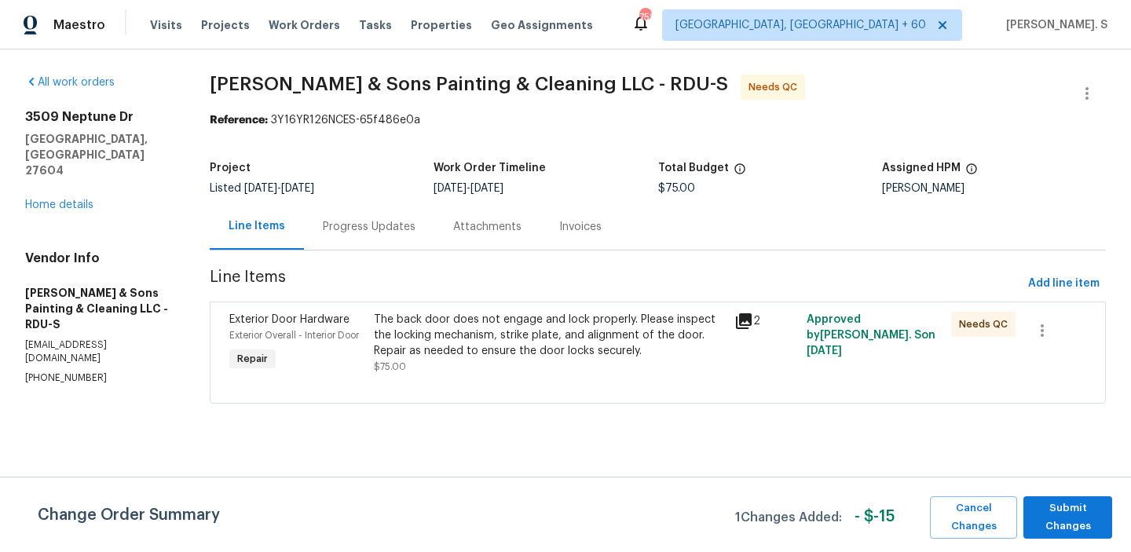
scroll to position [0, 0]
click at [1073, 530] on span "Submit Changes" at bounding box center [1068, 518] width 73 height 36
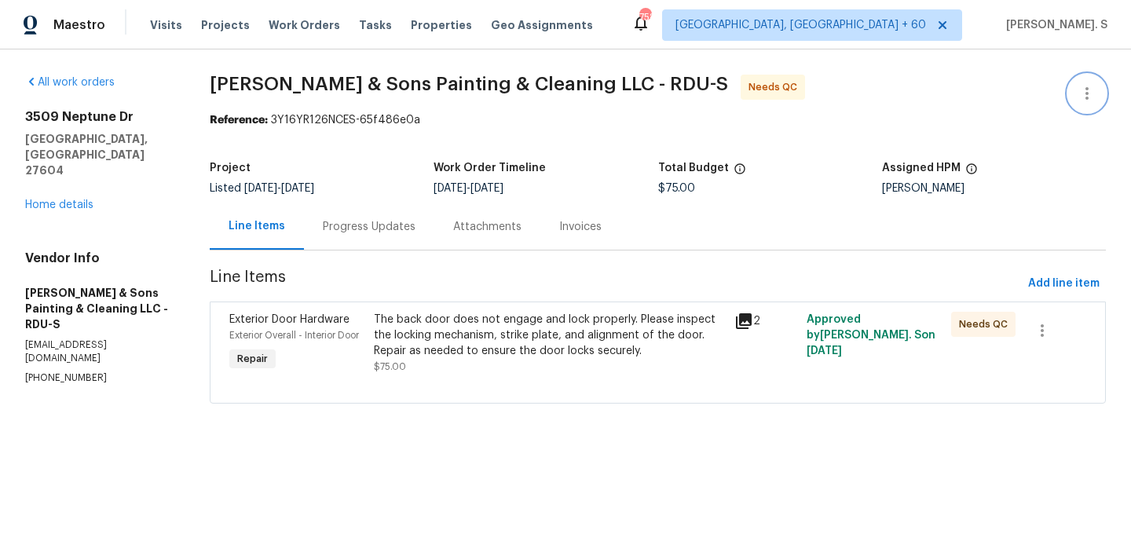
click at [1091, 78] on button "button" at bounding box center [1088, 94] width 38 height 38
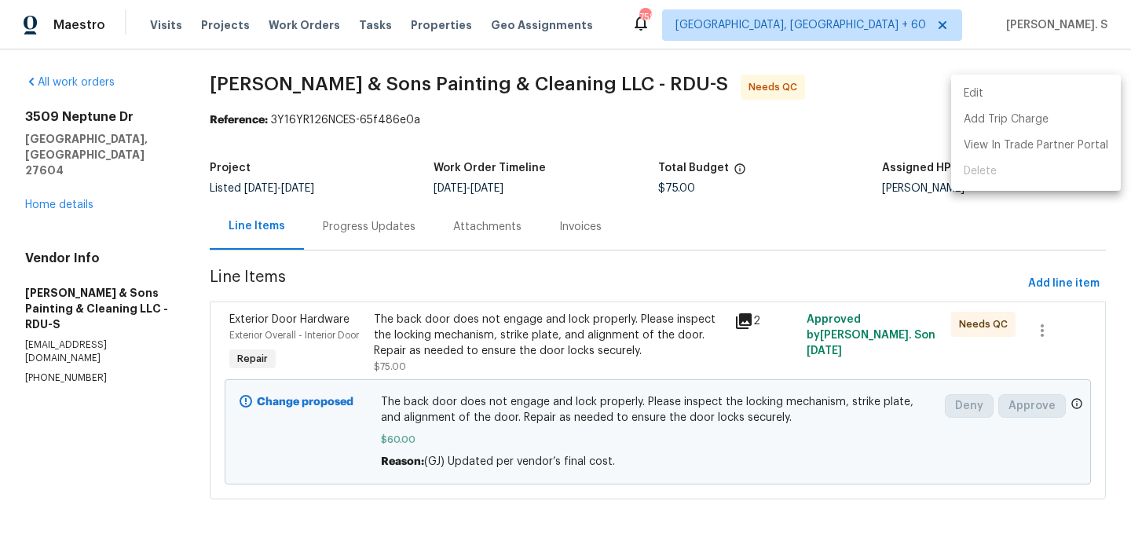
click at [972, 81] on li "Edit" at bounding box center [1037, 94] width 170 height 26
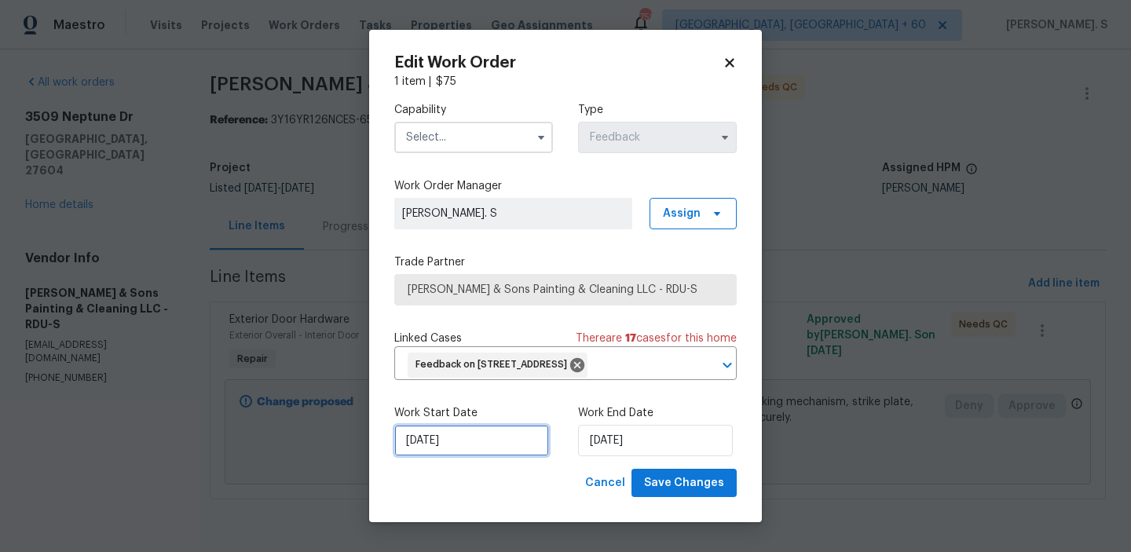
click at [511, 438] on input "[DATE]" at bounding box center [471, 440] width 155 height 31
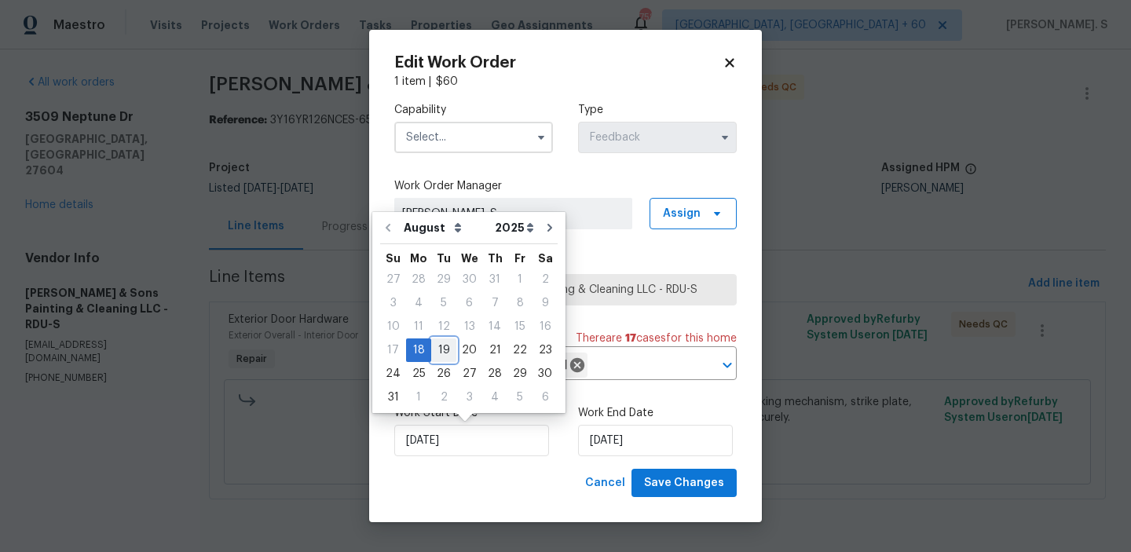
click at [446, 347] on div "19" at bounding box center [443, 350] width 25 height 22
type input "8/19/2025"
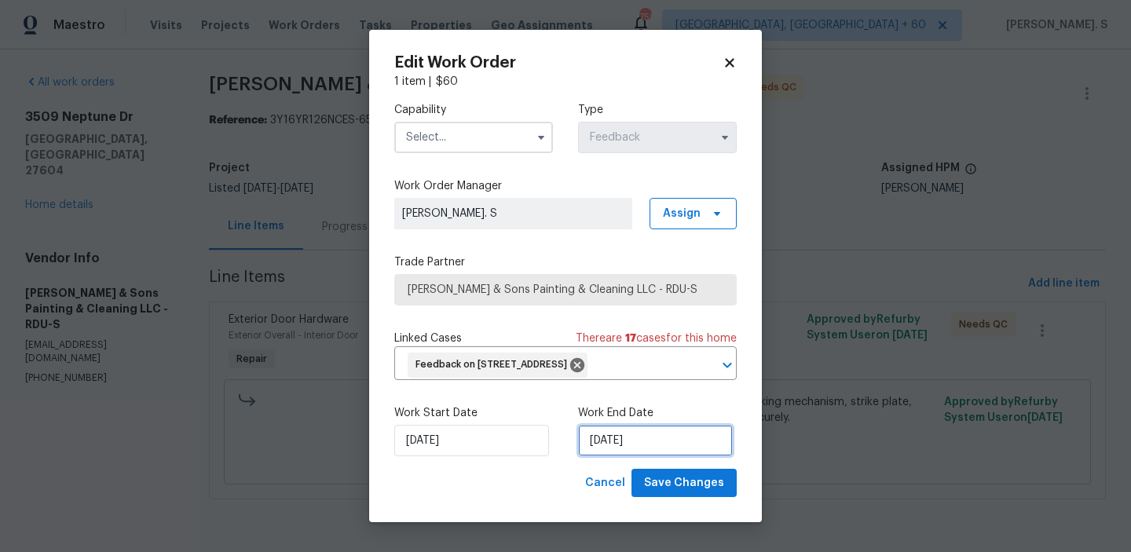
click at [627, 435] on input "8/20/2025" at bounding box center [655, 440] width 155 height 31
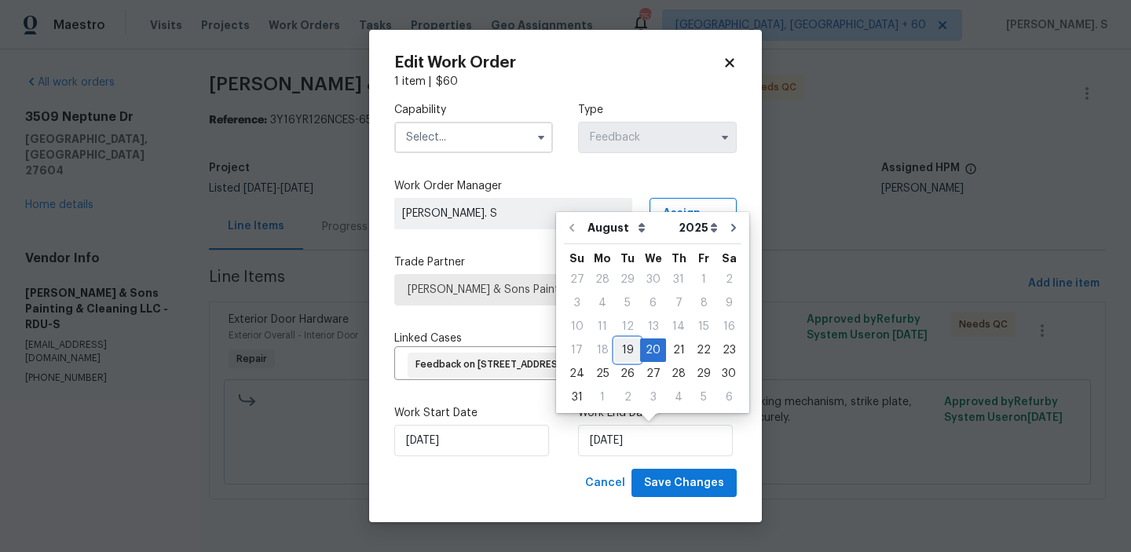
click at [618, 350] on div "19" at bounding box center [627, 350] width 25 height 22
type input "8/19/2025"
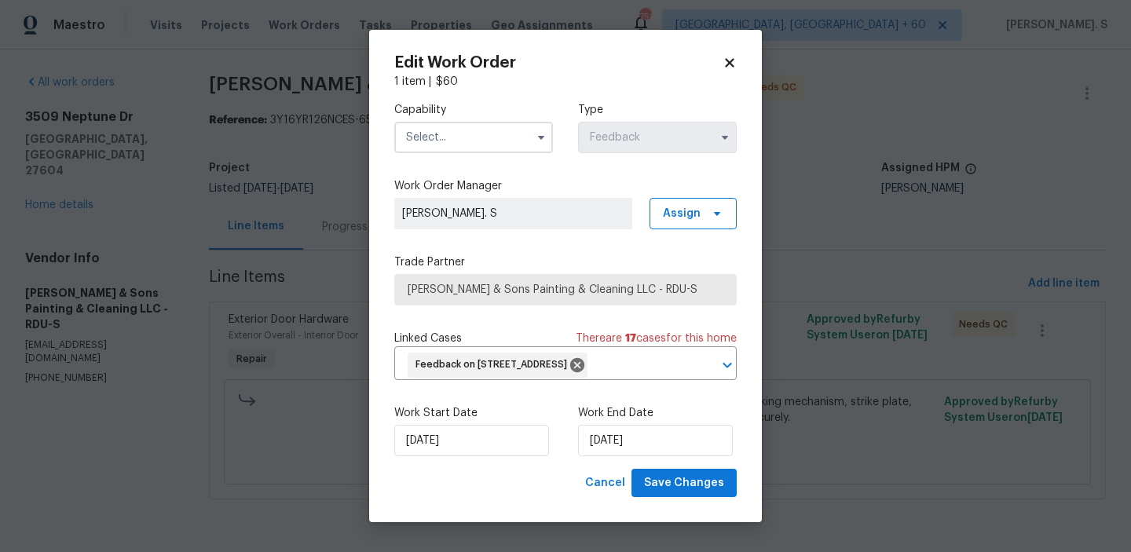
click at [427, 122] on input "text" at bounding box center [473, 137] width 159 height 31
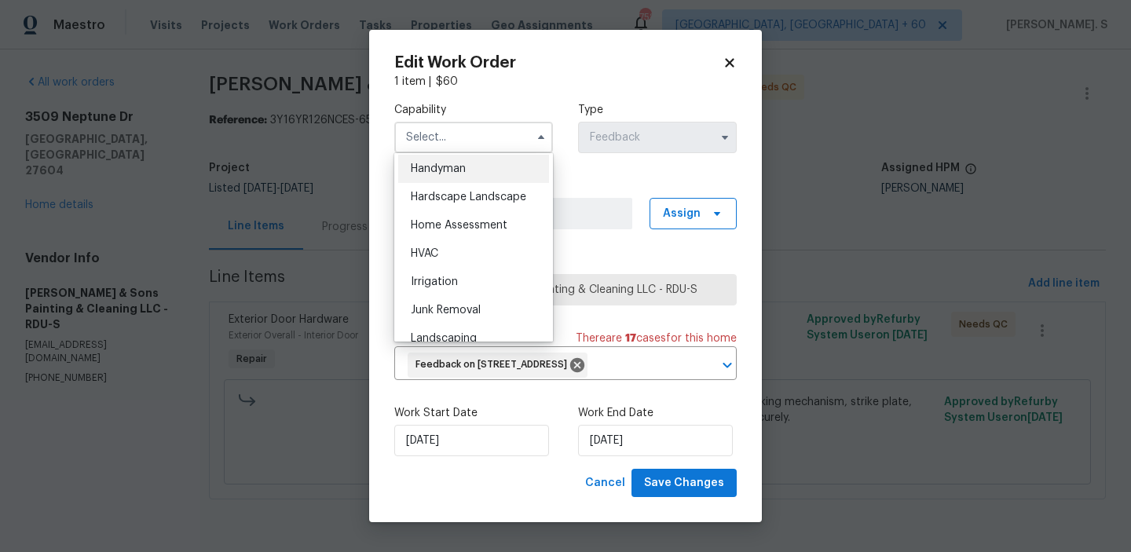
click at [453, 177] on div "Handyman" at bounding box center [473, 169] width 151 height 28
type input "Handyman"
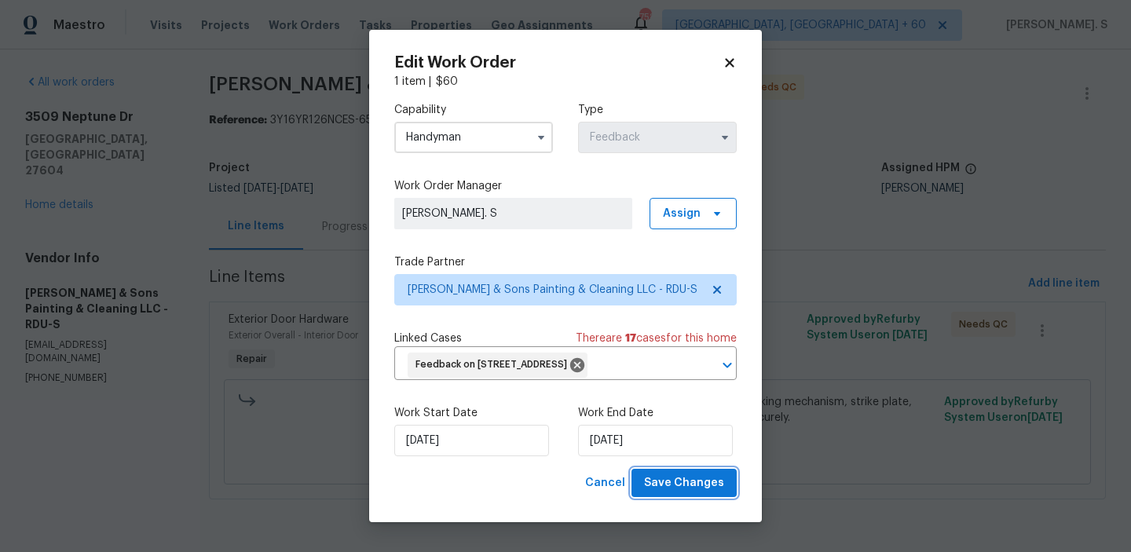
click at [693, 482] on span "Save Changes" at bounding box center [684, 484] width 80 height 20
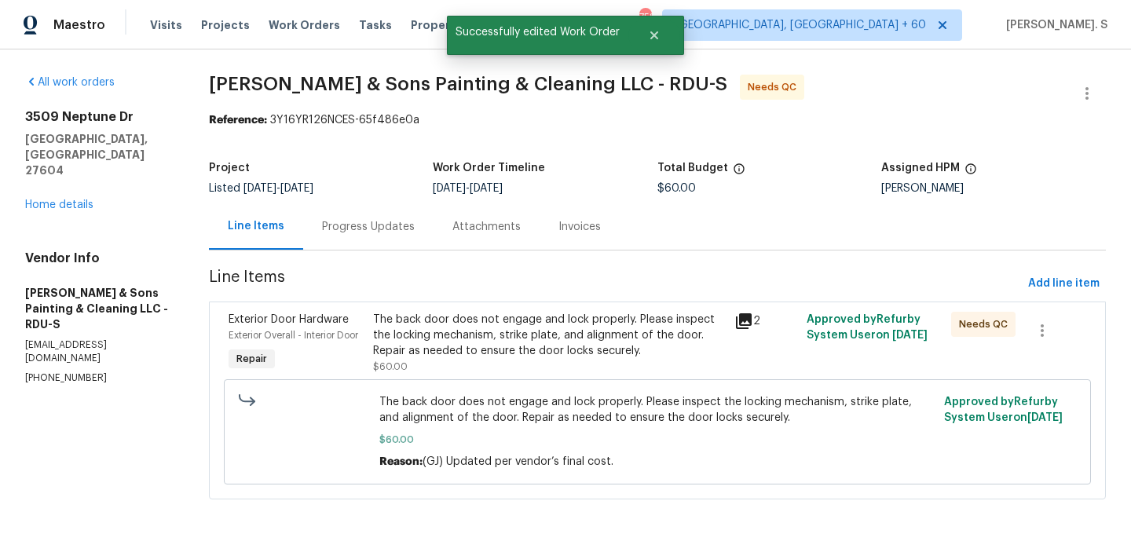
click at [367, 224] on div "Progress Updates" at bounding box center [368, 227] width 93 height 16
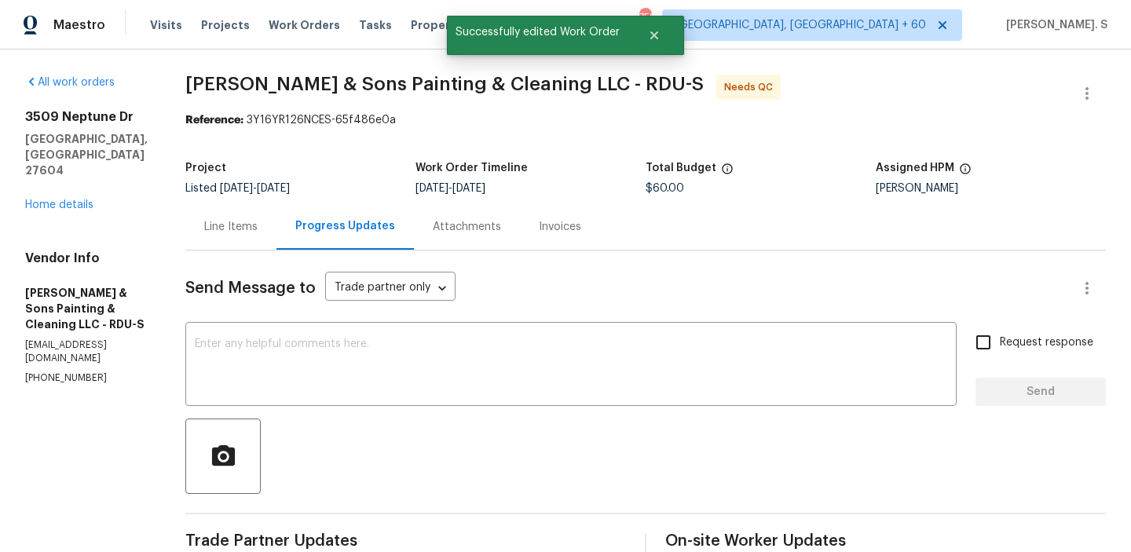
click at [317, 225] on div "Progress Updates" at bounding box center [345, 226] width 100 height 16
click at [240, 228] on div "Line Items" at bounding box center [230, 227] width 91 height 46
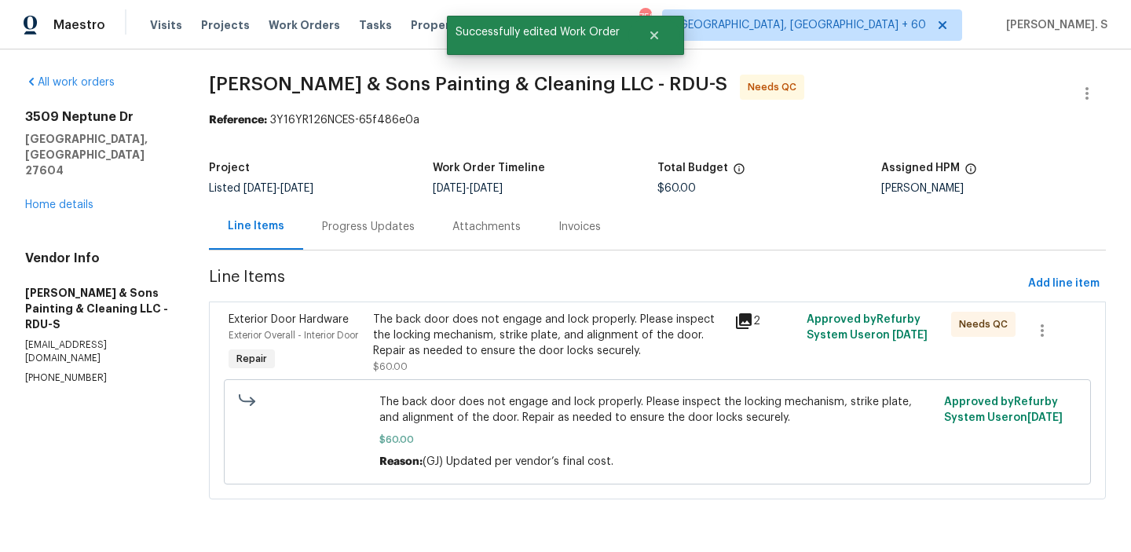
click at [427, 321] on div "The back door does not engage and lock properly. Please inspect the locking mec…" at bounding box center [549, 335] width 352 height 47
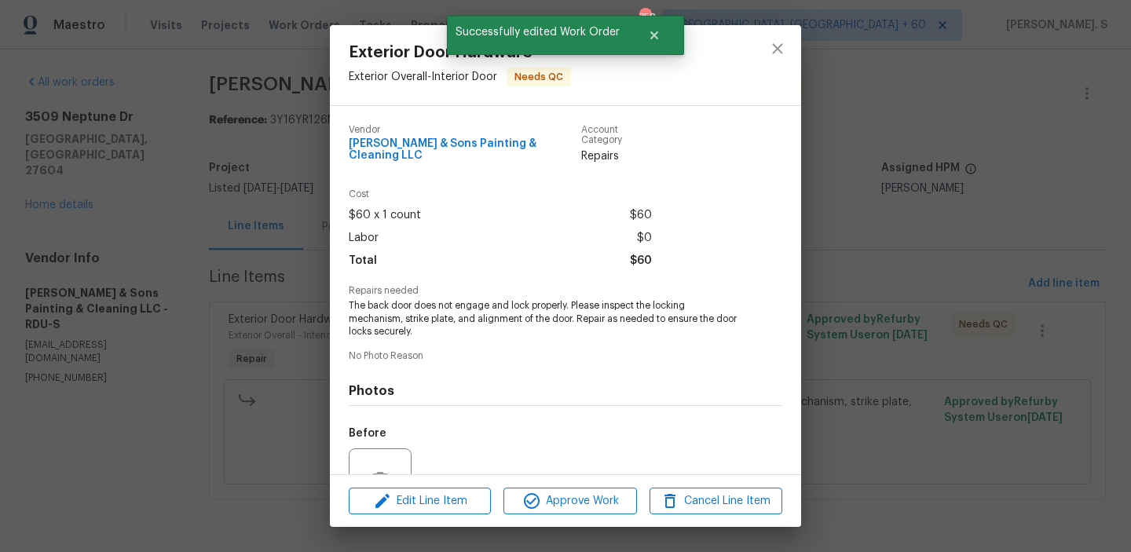
scroll to position [145, 0]
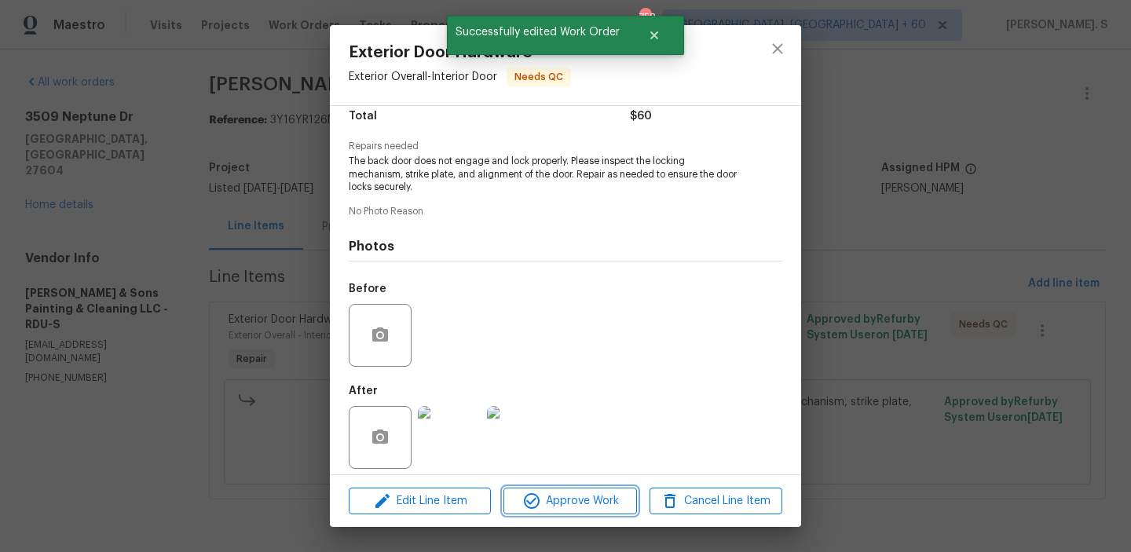
click at [566, 512] on button "Approve Work" at bounding box center [570, 502] width 133 height 28
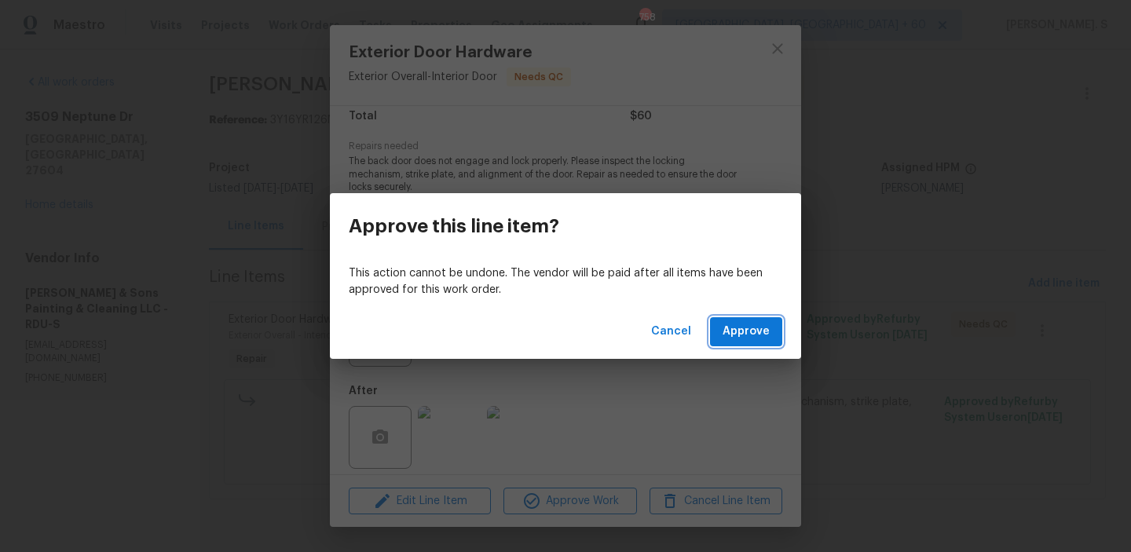
click at [746, 342] on button "Approve" at bounding box center [746, 331] width 72 height 29
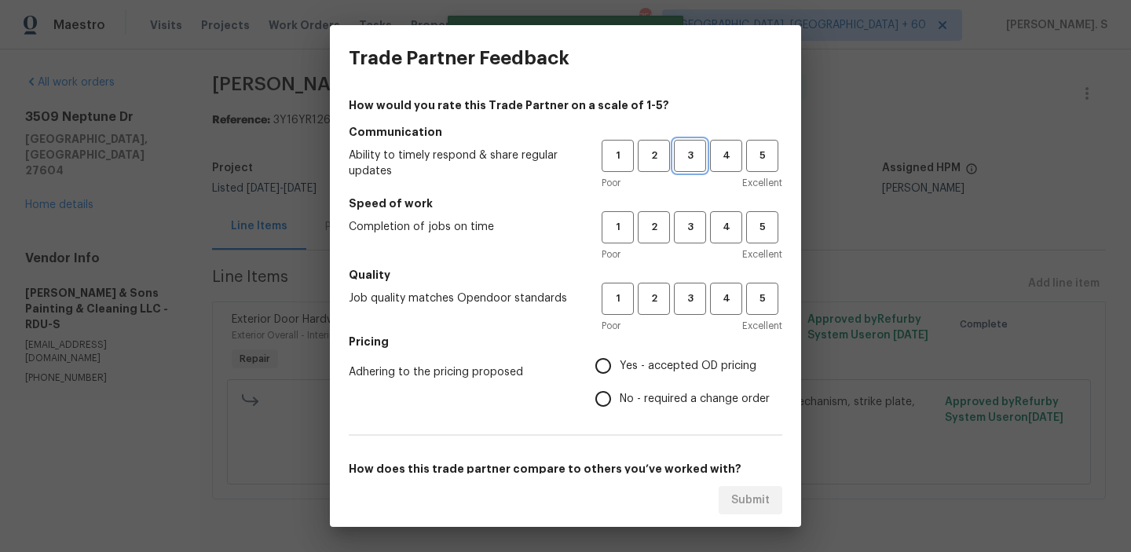
click at [686, 162] on span "3" at bounding box center [690, 156] width 29 height 18
click at [693, 225] on span "3" at bounding box center [690, 227] width 29 height 18
click at [691, 312] on button "3" at bounding box center [690, 299] width 32 height 32
click at [679, 406] on span "No - required a change order" at bounding box center [695, 399] width 150 height 17
click at [620, 406] on input "No - required a change order" at bounding box center [603, 399] width 33 height 33
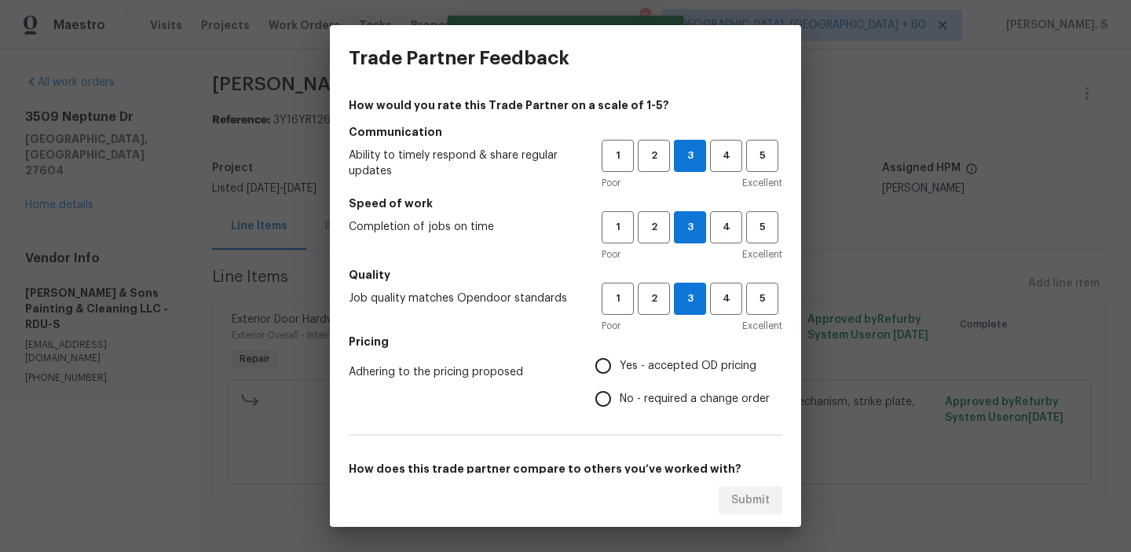
radio input "true"
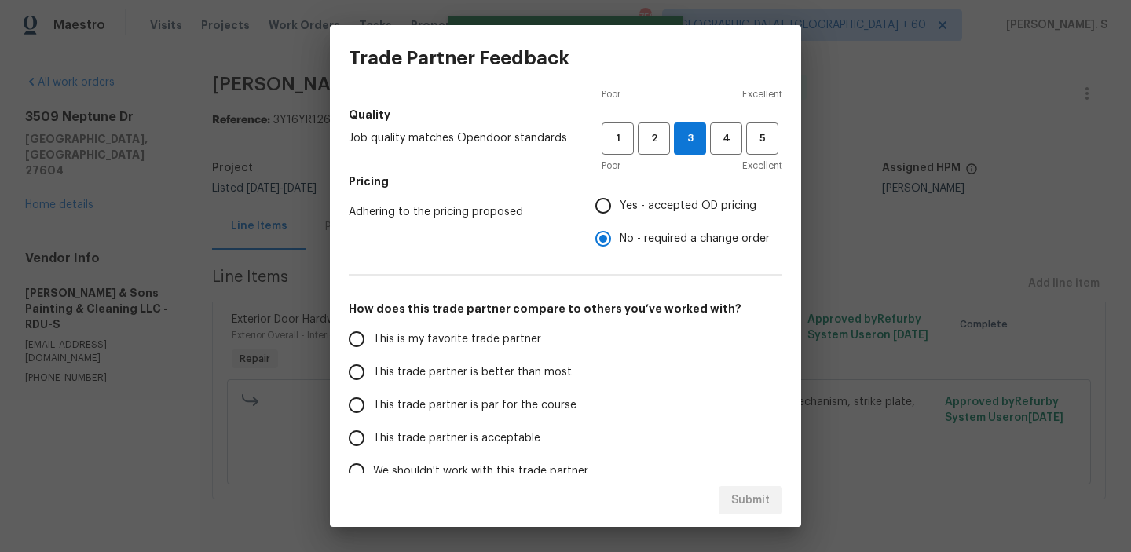
scroll to position [178, 0]
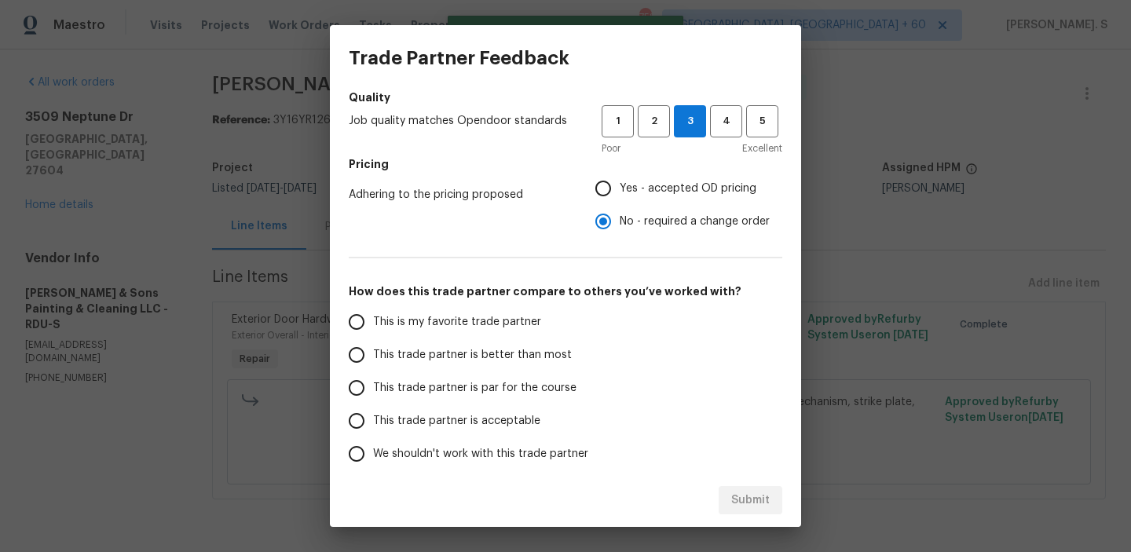
click at [501, 388] on span "This trade partner is par for the course" at bounding box center [475, 388] width 204 height 17
click at [373, 388] on input "This trade partner is par for the course" at bounding box center [356, 388] width 33 height 33
click at [764, 508] on span "Submit" at bounding box center [751, 501] width 39 height 20
radio input "true"
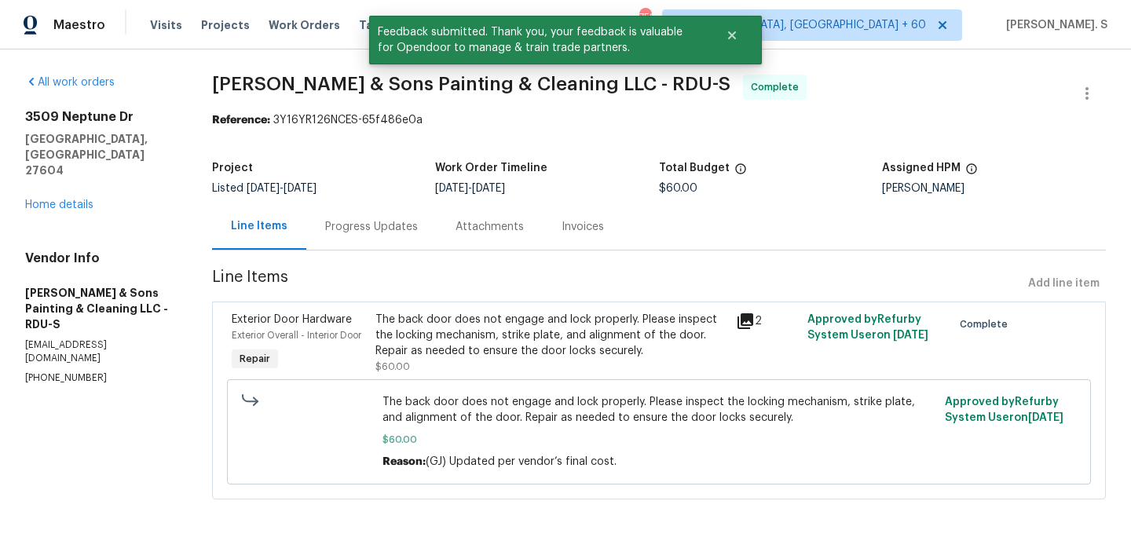
click at [397, 223] on div "Progress Updates" at bounding box center [371, 227] width 93 height 16
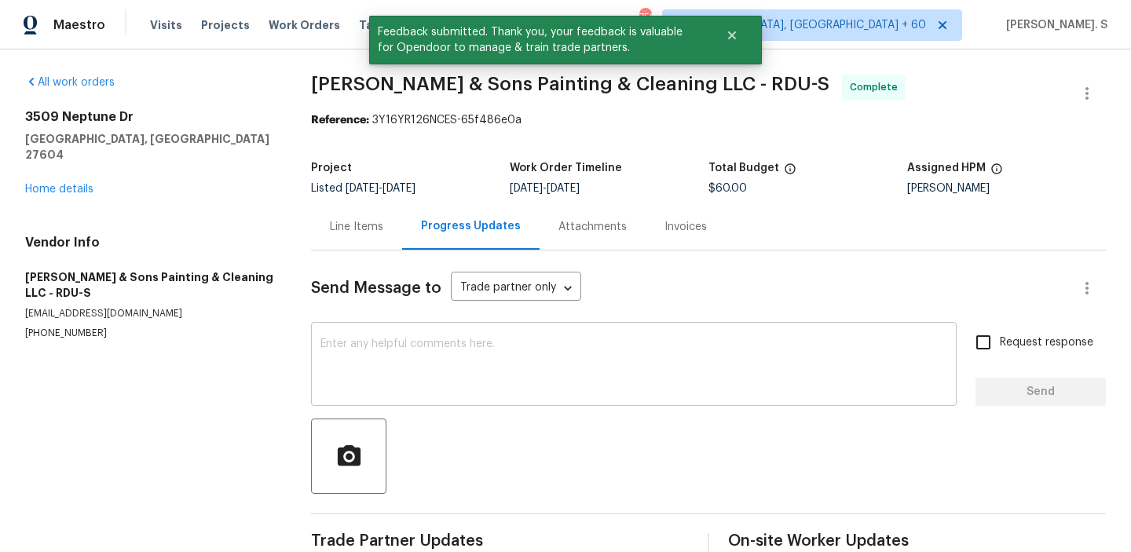
click at [405, 358] on textarea at bounding box center [634, 366] width 627 height 55
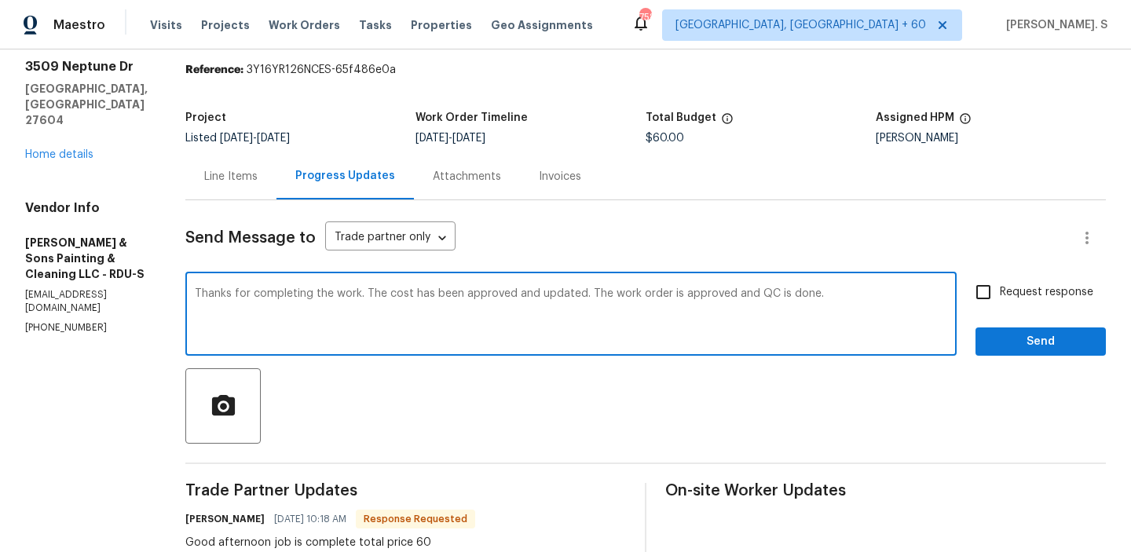
scroll to position [101, 0]
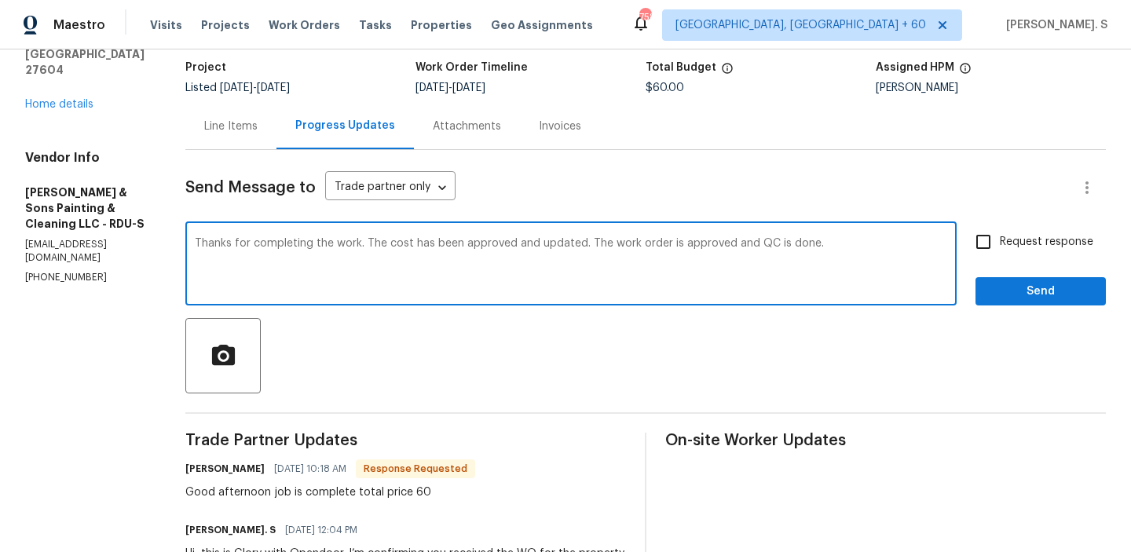
type textarea "Thanks for completing the work. The cost has been approved and updated. The wor…"
click at [256, 508] on div "Trade Partner Updates Christopher Hodge 08/19/2025 10:18 AM Response Requested …" at bounding box center [405, 538] width 441 height 211
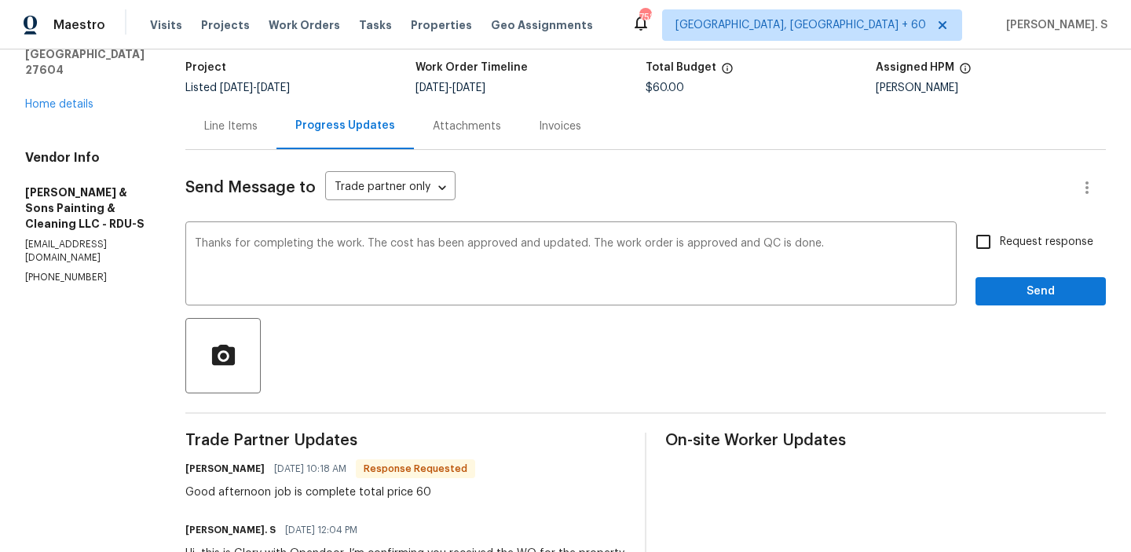
click at [256, 508] on div "Trade Partner Updates Christopher Hodge 08/19/2025 10:18 AM Response Requested …" at bounding box center [405, 538] width 441 height 211
drag, startPoint x: 251, startPoint y: 498, endPoint x: 524, endPoint y: 497, distance: 273.4
click at [524, 497] on div "Christopher Hodge 08/19/2025 10:18 AM Response Requested Good afternoon job is …" at bounding box center [405, 479] width 441 height 42
copy div "job is complete total price 60"
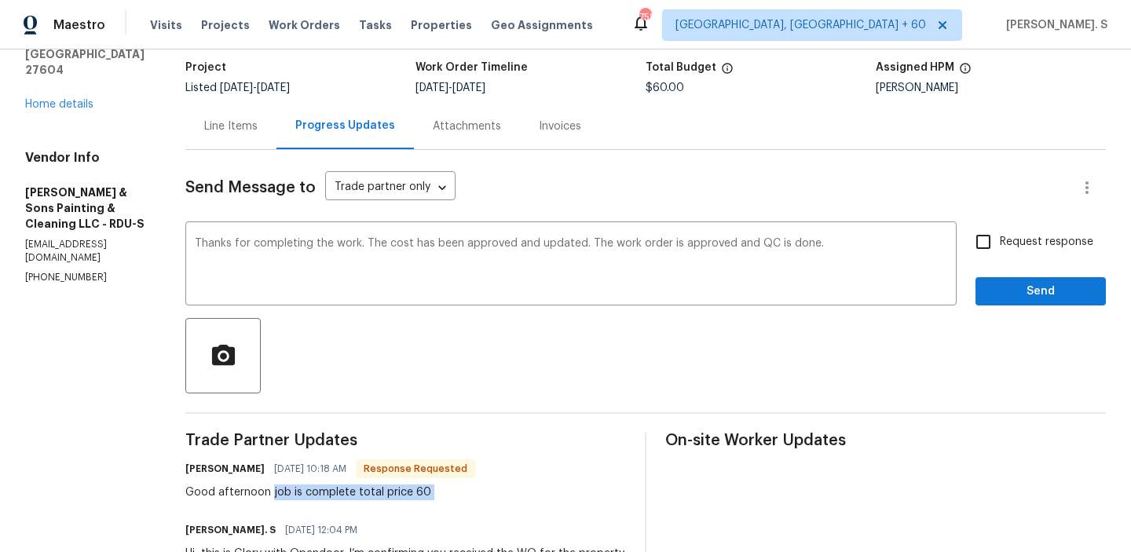
click at [1016, 238] on span "Request response" at bounding box center [1047, 242] width 94 height 17
click at [1000, 238] on input "Request response" at bounding box center [983, 242] width 33 height 33
checkbox input "true"
click at [1009, 282] on span "Send" at bounding box center [1040, 292] width 105 height 20
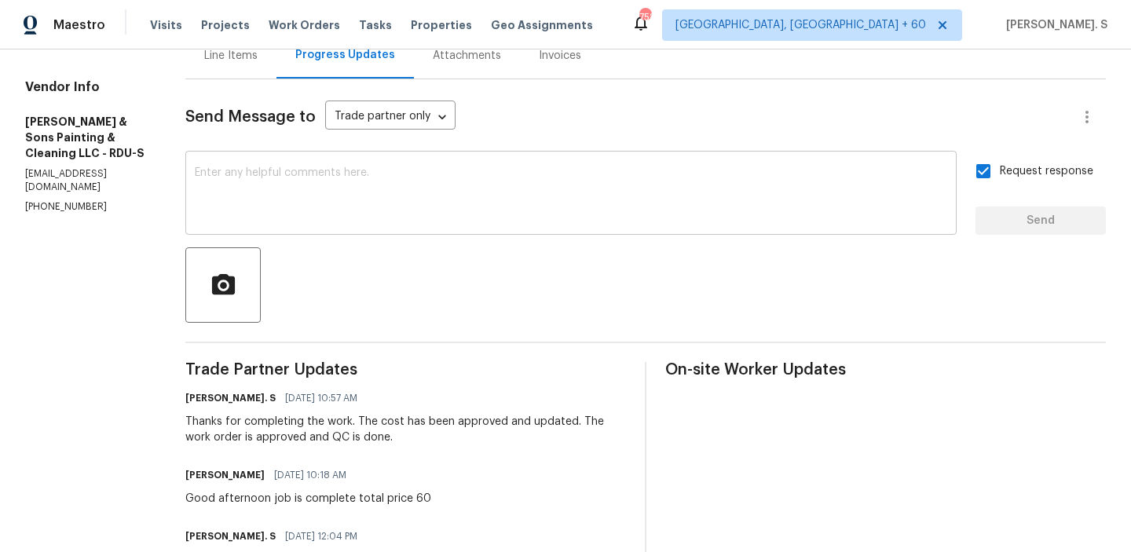
scroll to position [0, 0]
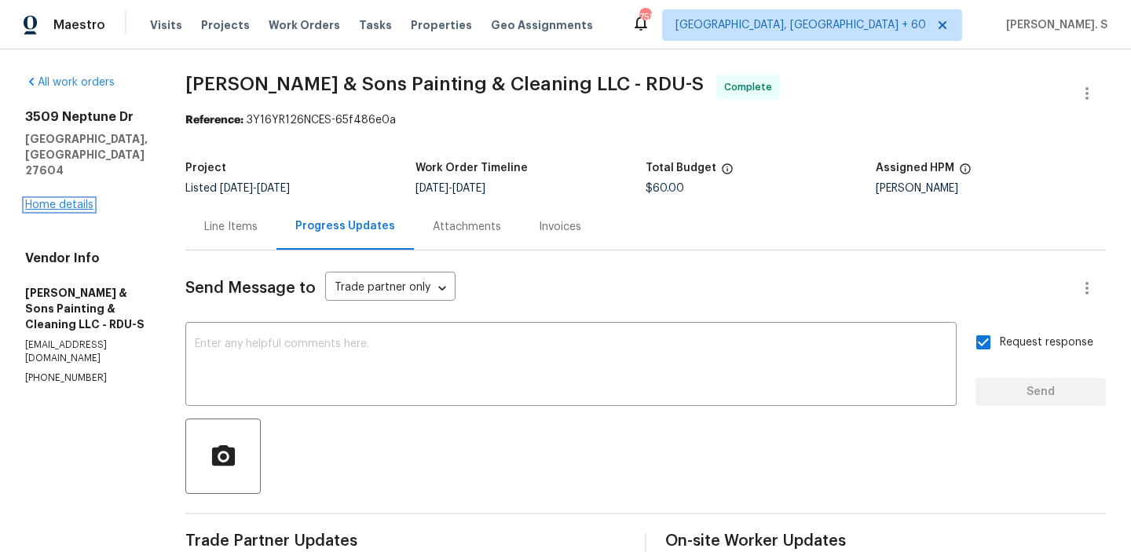
click at [77, 200] on link "Home details" at bounding box center [59, 205] width 68 height 11
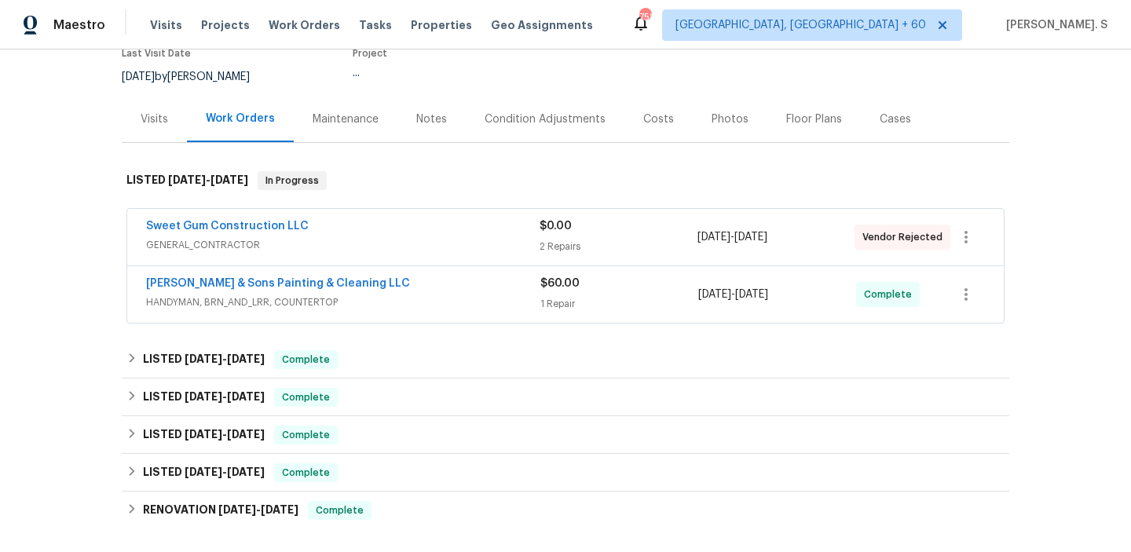
scroll to position [171, 0]
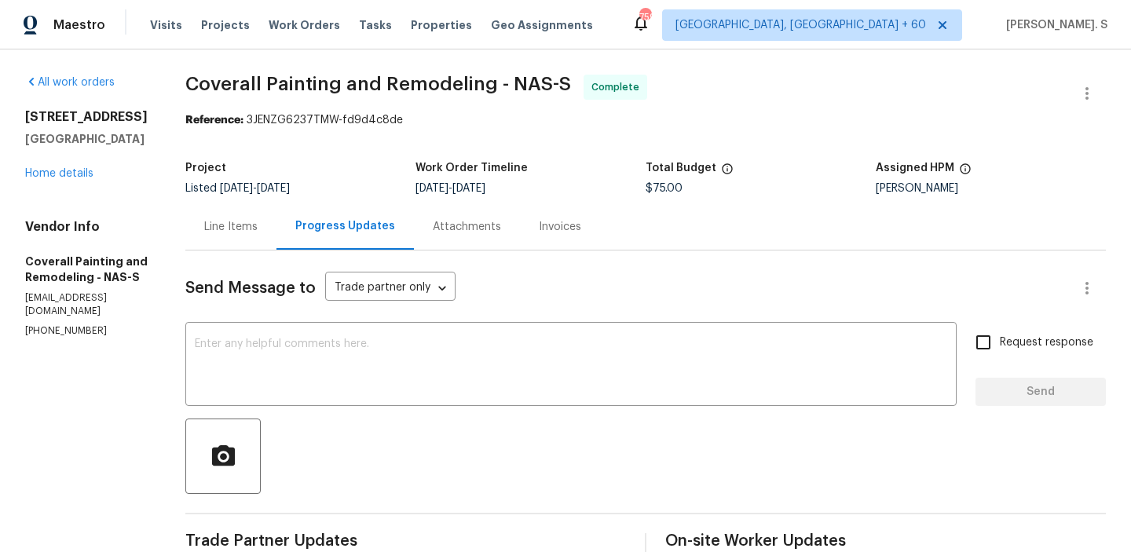
click at [75, 163] on div "[STREET_ADDRESS] Home details" at bounding box center [86, 145] width 123 height 72
click at [75, 174] on link "Home details" at bounding box center [59, 173] width 68 height 11
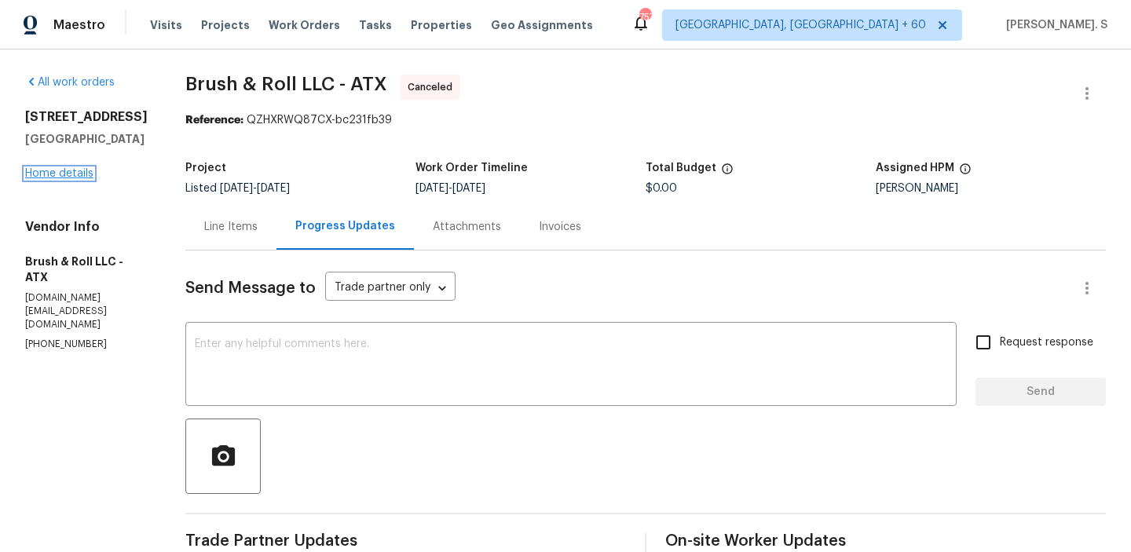
click at [77, 179] on link "Home details" at bounding box center [59, 173] width 68 height 11
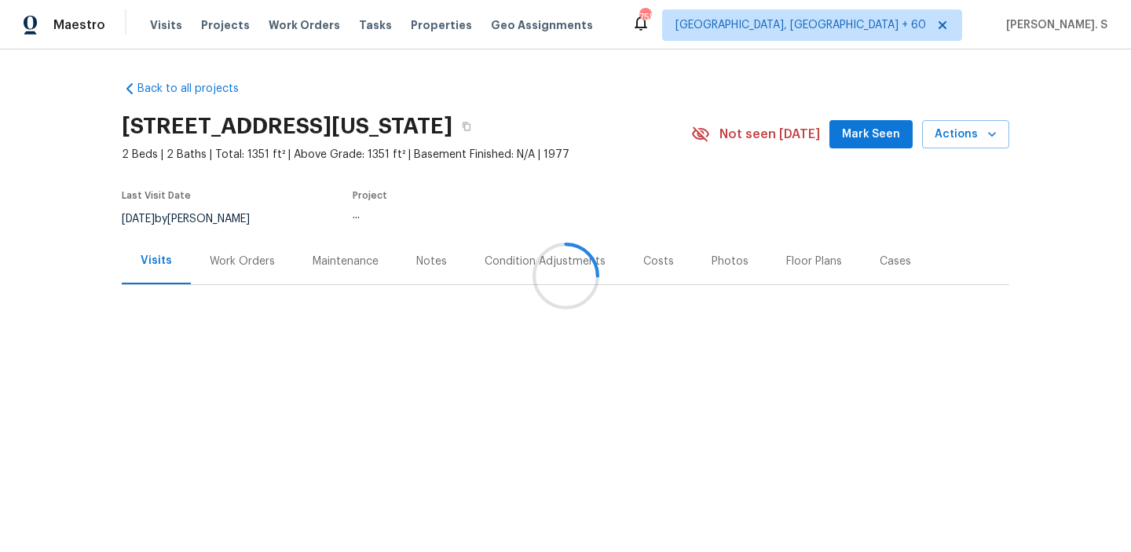
click at [269, 251] on div "Work Orders" at bounding box center [242, 261] width 103 height 46
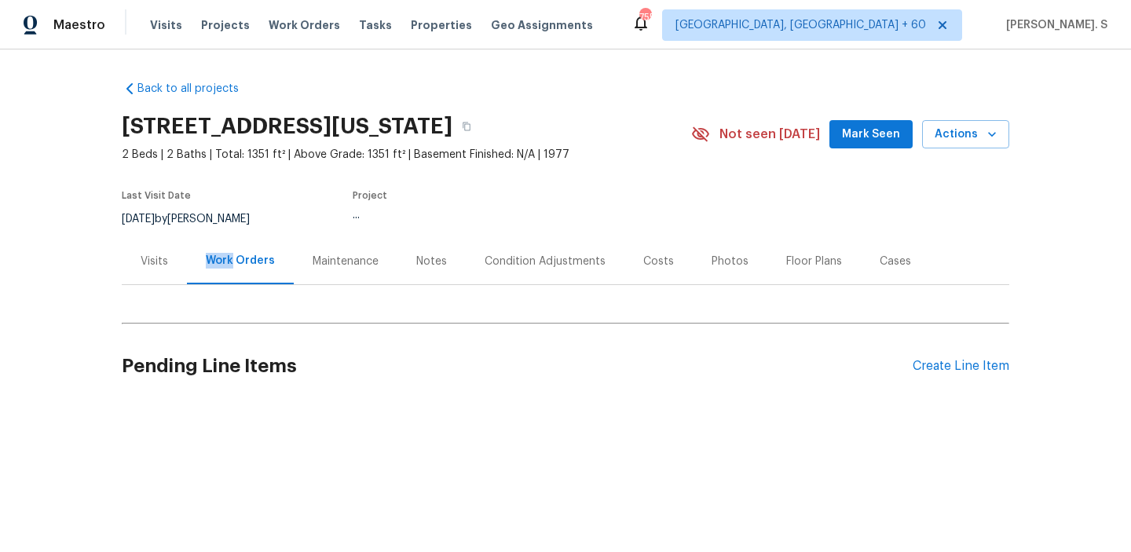
click at [269, 251] on div "Work Orders" at bounding box center [240, 261] width 107 height 46
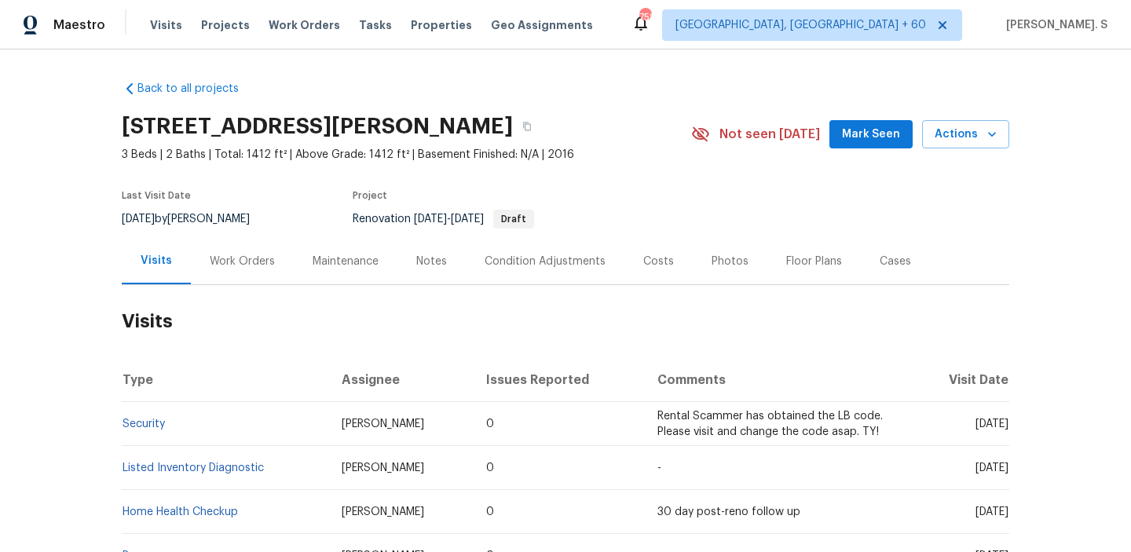
click at [279, 242] on div "Work Orders" at bounding box center [242, 261] width 103 height 46
